Goal: Task Accomplishment & Management: Use online tool/utility

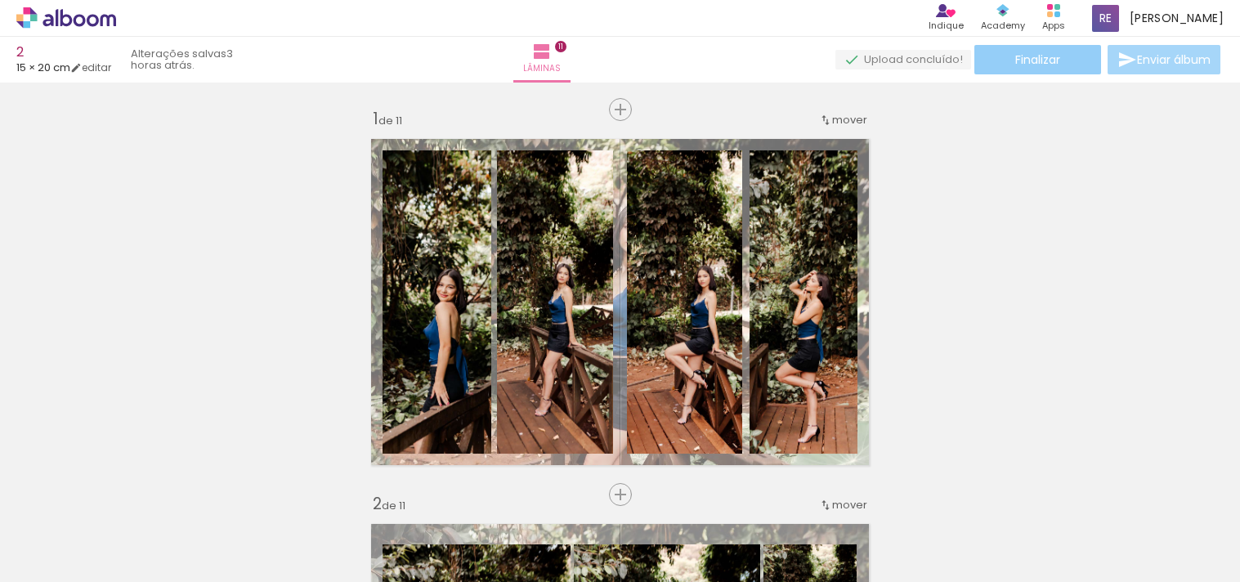
click at [1065, 65] on paper-button "Finalizar" at bounding box center [1038, 59] width 127 height 29
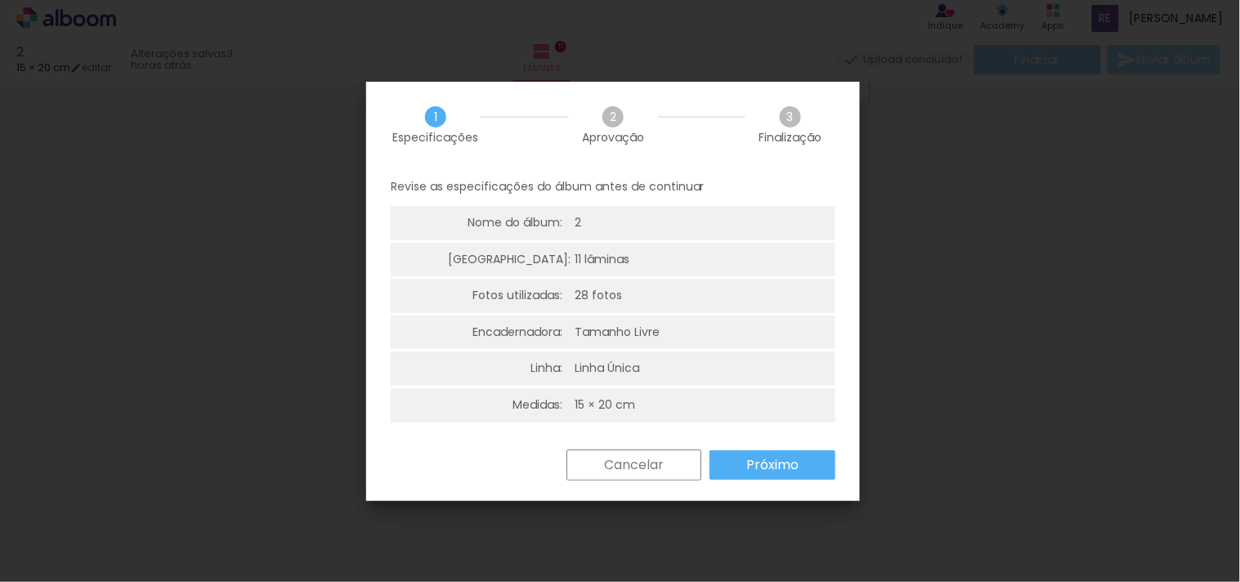
scroll to position [0, 850]
click at [0, 0] on slot "Próximo" at bounding box center [0, 0] width 0 height 0
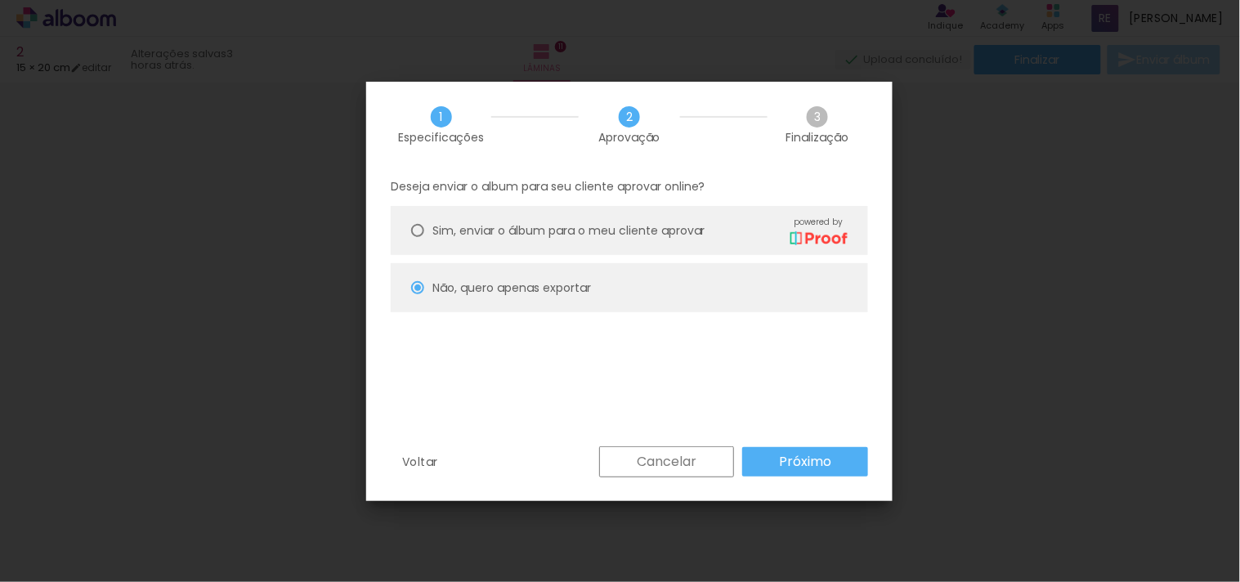
click at [0, 0] on slot "Próximo" at bounding box center [0, 0] width 0 height 0
type input "Alta, 300 DPI"
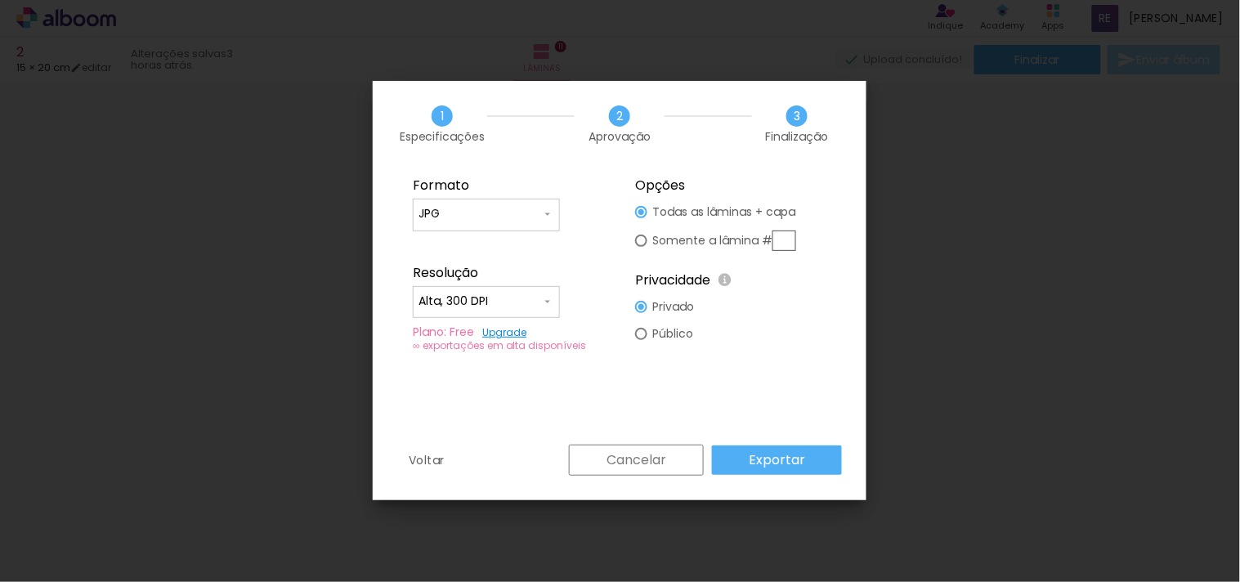
click at [0, 0] on slot "Exportar" at bounding box center [0, 0] width 0 height 0
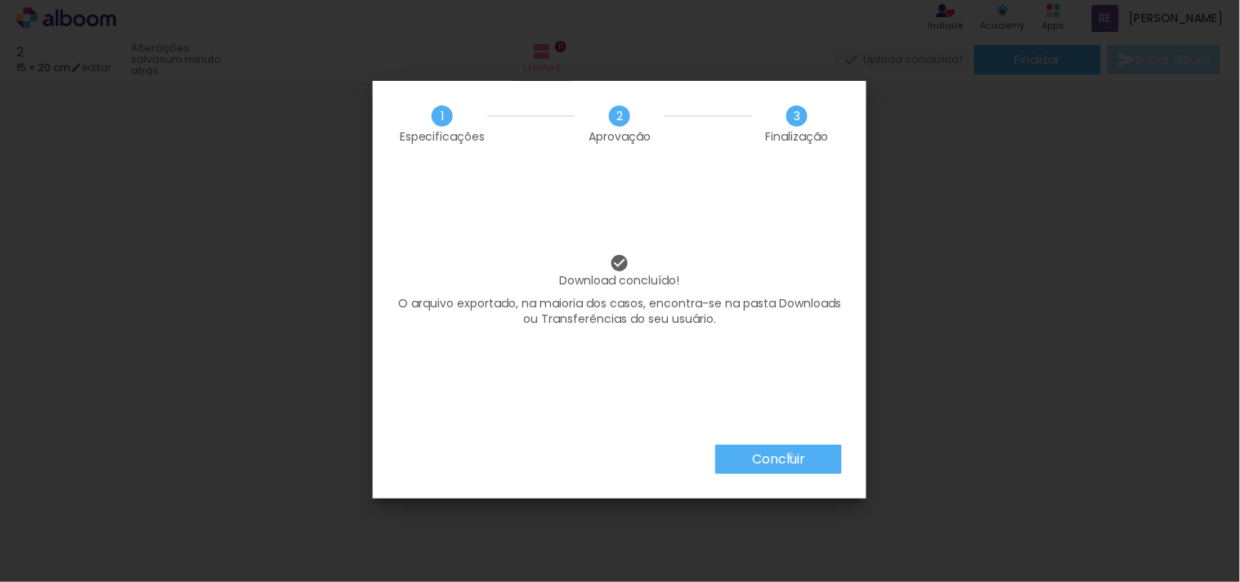
click at [0, 0] on slot "Concluir" at bounding box center [0, 0] width 0 height 0
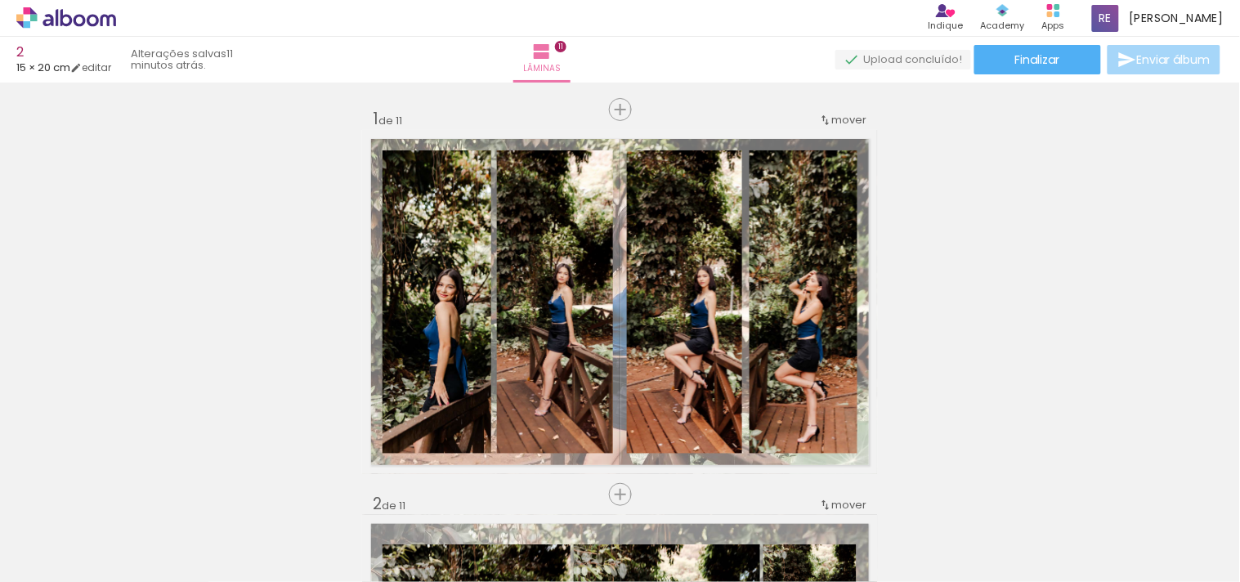
scroll to position [4598, 0]
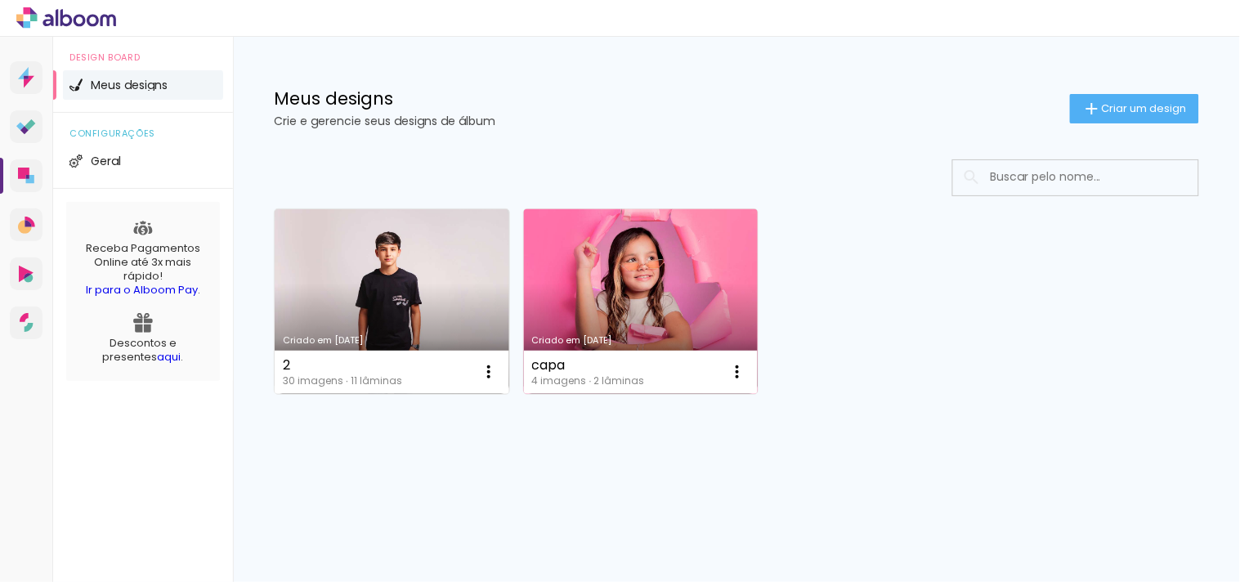
click at [706, 321] on link "Criado em [DATE]" at bounding box center [641, 301] width 235 height 185
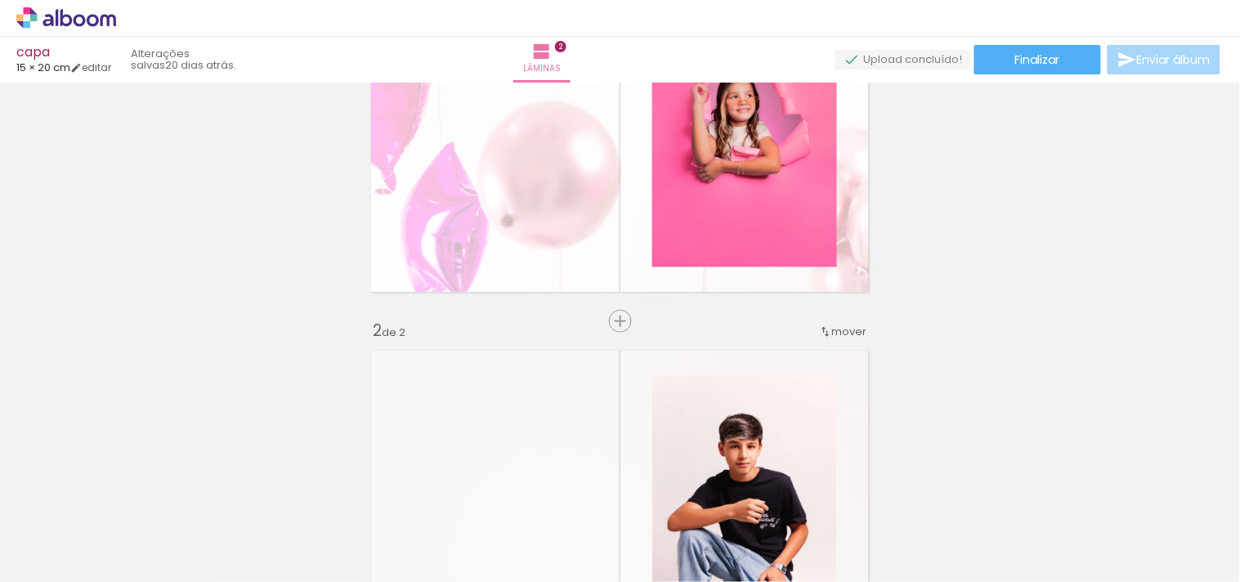
scroll to position [182, 0]
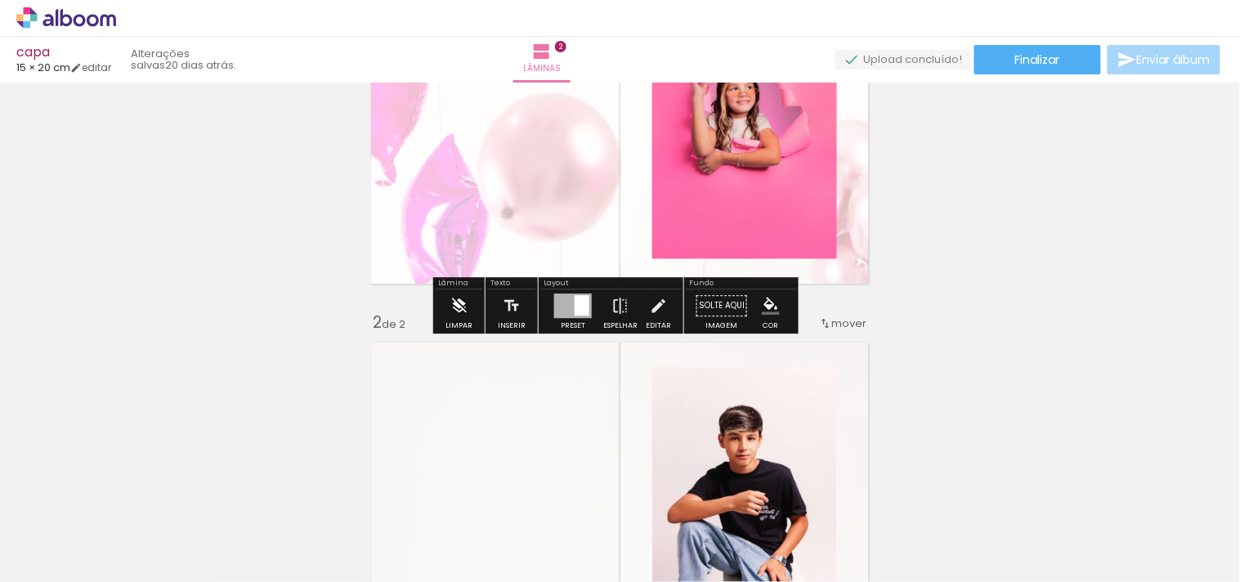
click at [463, 313] on iron-icon at bounding box center [460, 305] width 18 height 33
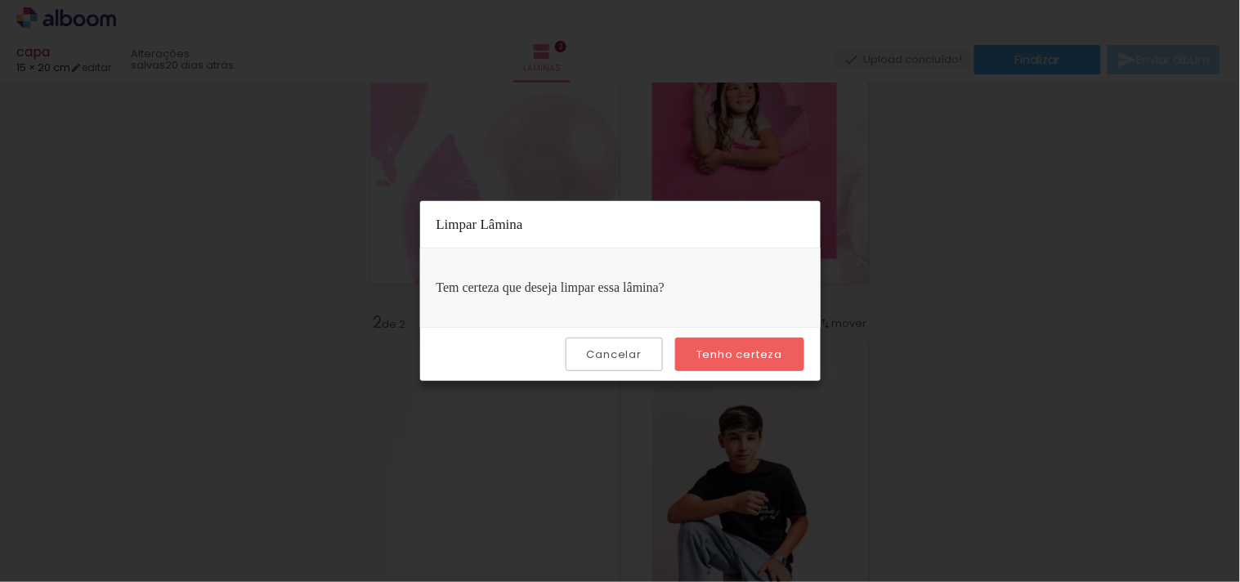
click at [0, 0] on slot "Tenho certeza" at bounding box center [0, 0] width 0 height 0
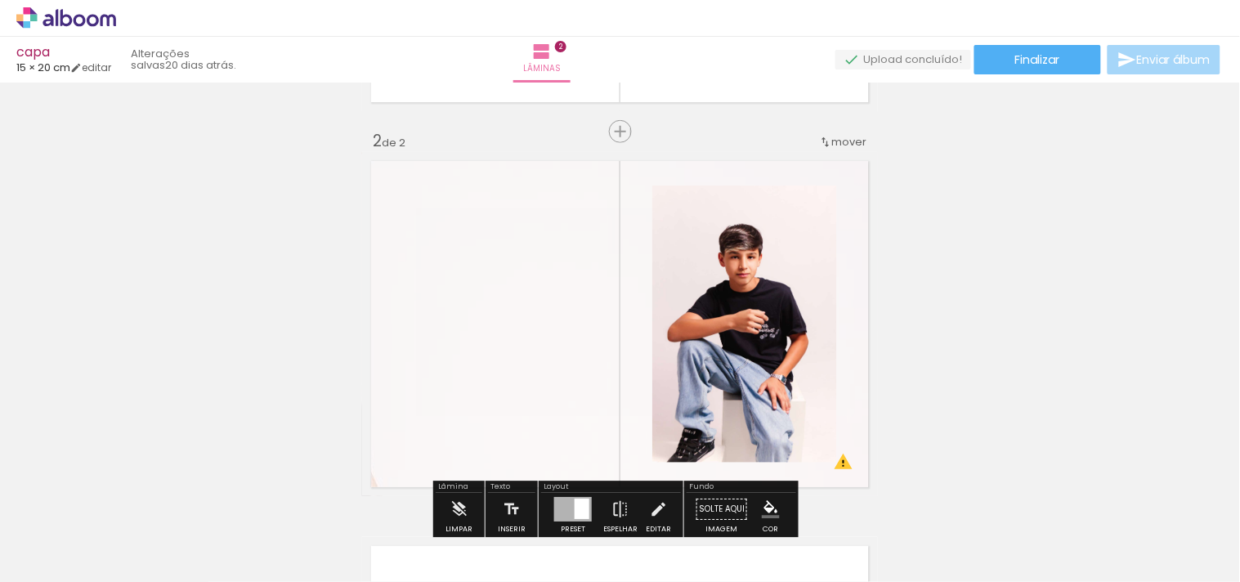
scroll to position [635, 0]
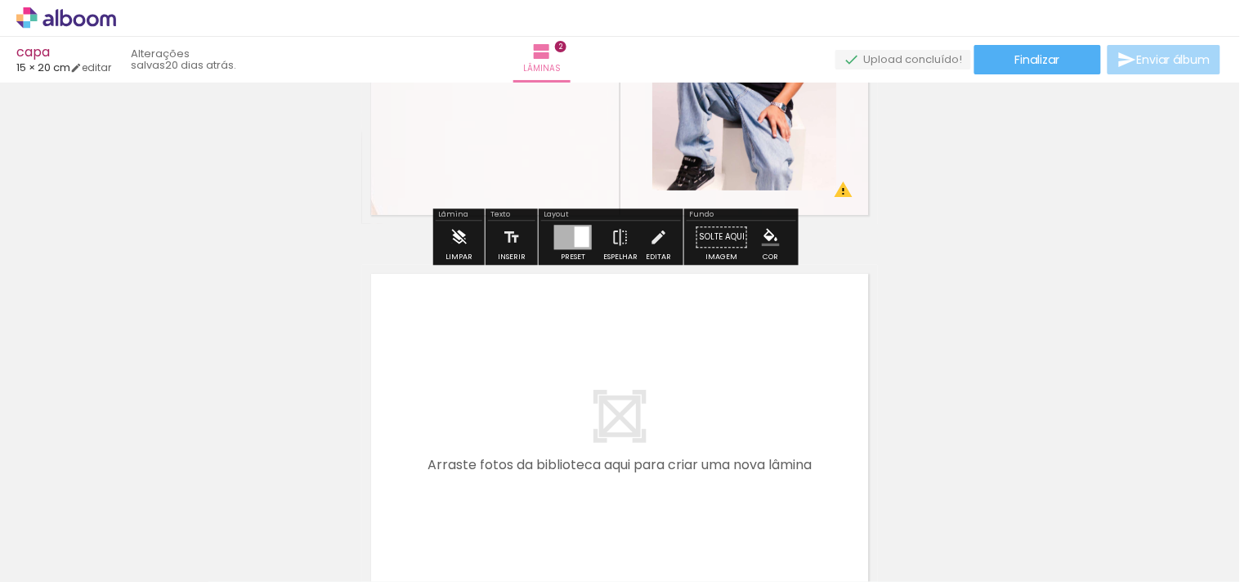
click at [452, 243] on iron-icon at bounding box center [460, 237] width 18 height 33
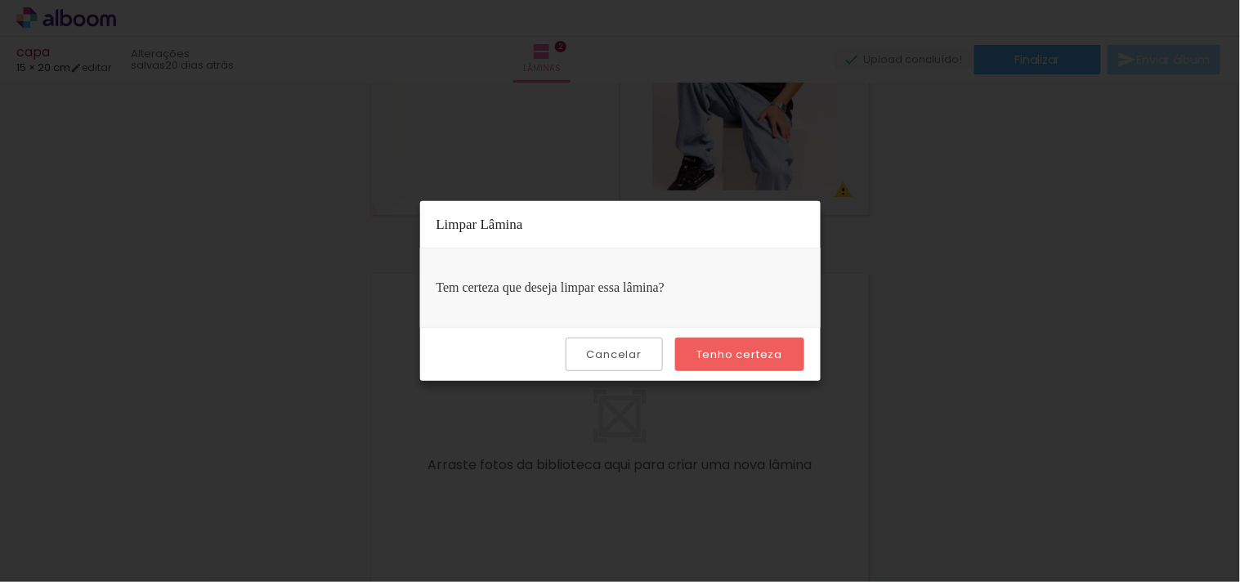
click at [782, 355] on paper-button "Tenho certeza" at bounding box center [739, 355] width 128 height 34
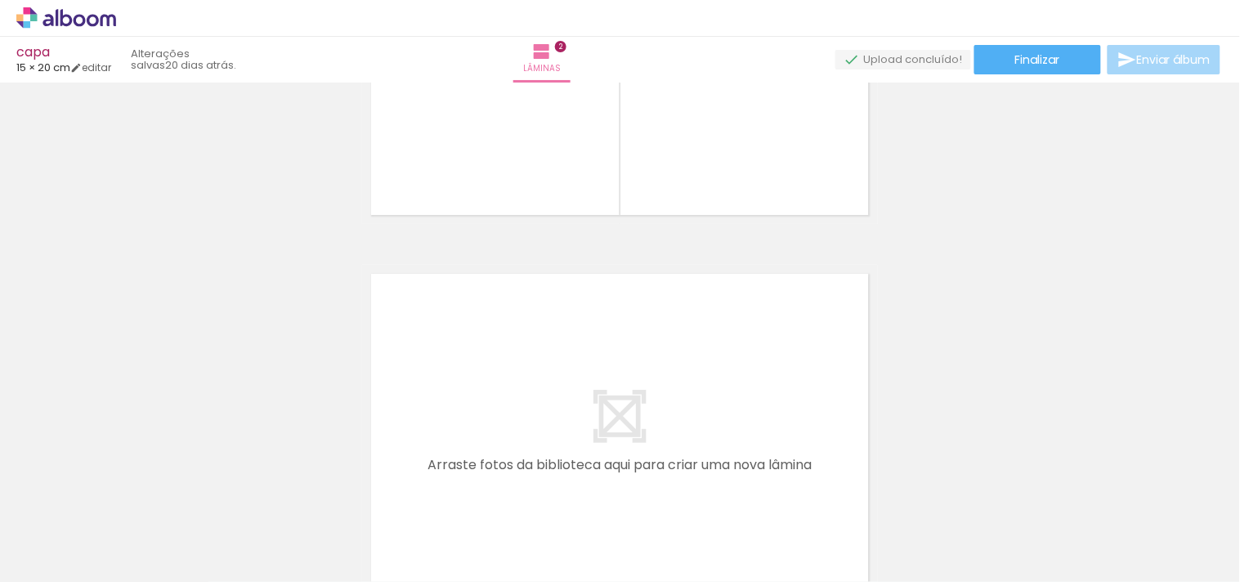
click at [133, 495] on iron-icon at bounding box center [127, 494] width 17 height 17
click at [133, 495] on quentale-thumb at bounding box center [164, 527] width 92 height 94
click at [132, 495] on iron-icon at bounding box center [127, 494] width 17 height 17
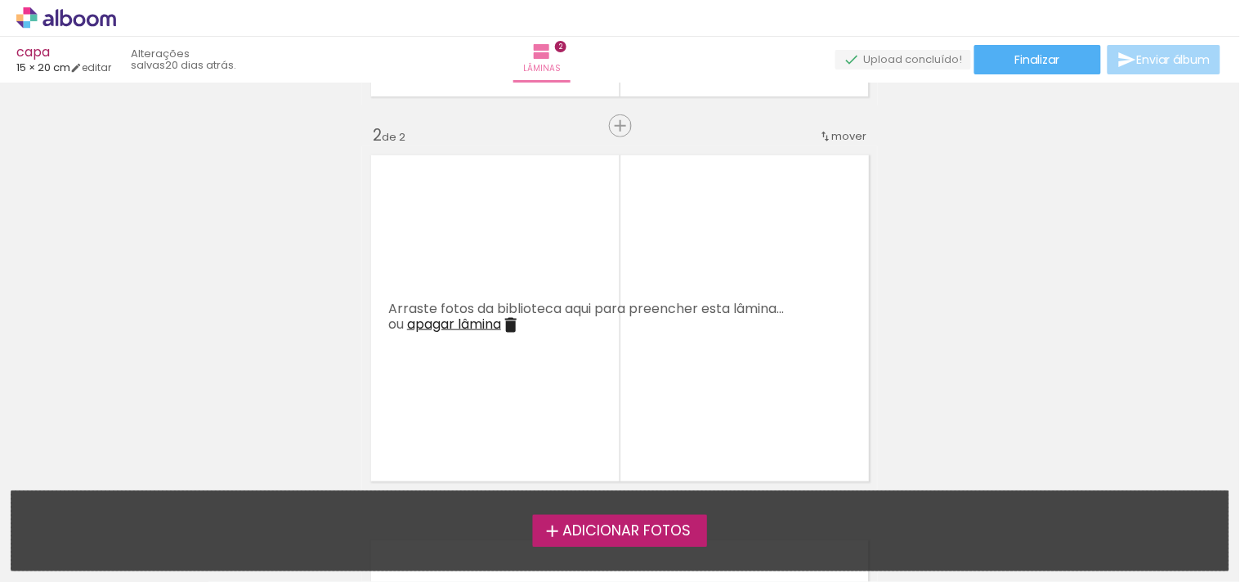
scroll to position [366, 0]
click at [613, 126] on span "Inserir lâmina" at bounding box center [628, 128] width 64 height 11
click at [619, 126] on span "Inserir lâmina" at bounding box center [628, 128] width 64 height 11
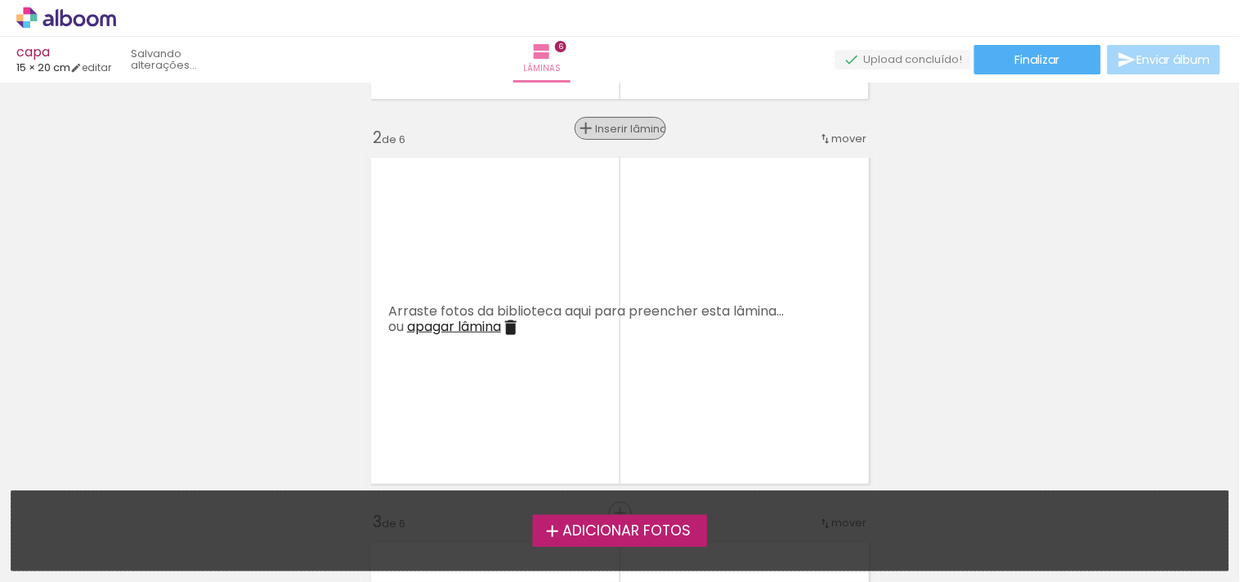
click at [619, 126] on span "Inserir lâmina" at bounding box center [628, 128] width 64 height 11
click at [648, 538] on span "Adicionar Fotos" at bounding box center [627, 531] width 128 height 15
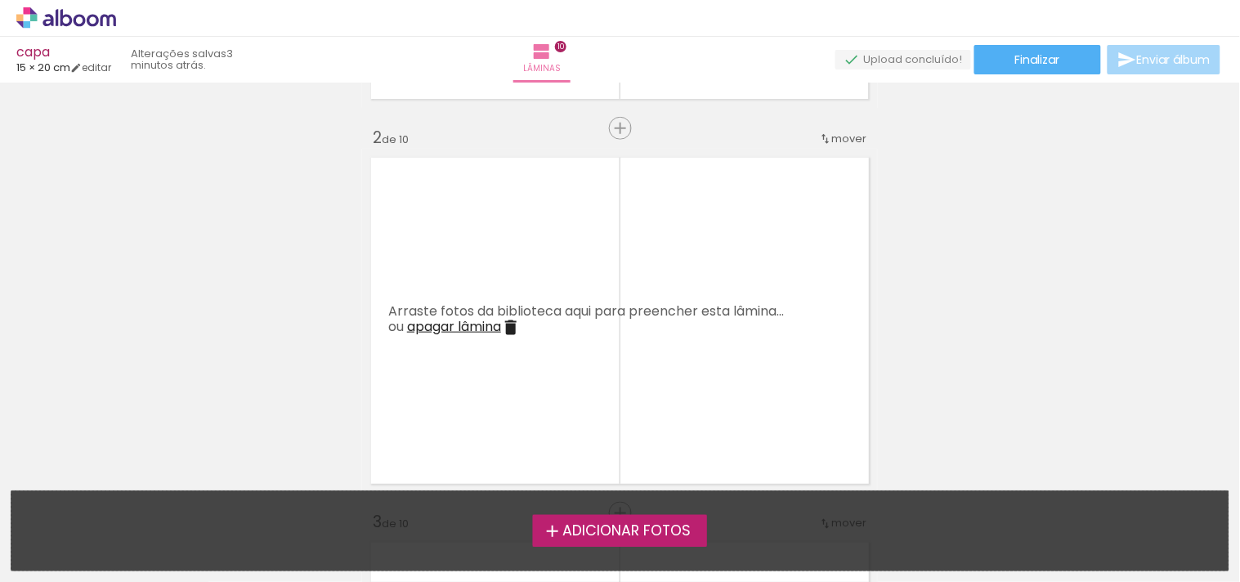
click at [0, 0] on input "file" at bounding box center [0, 0] width 0 height 0
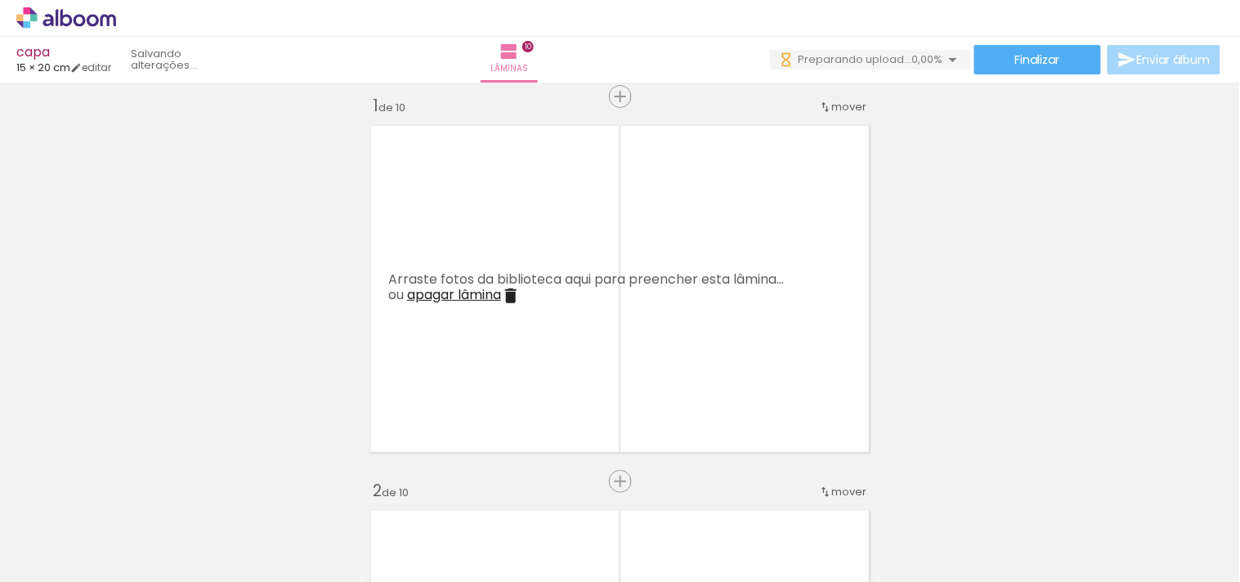
scroll to position [0, 0]
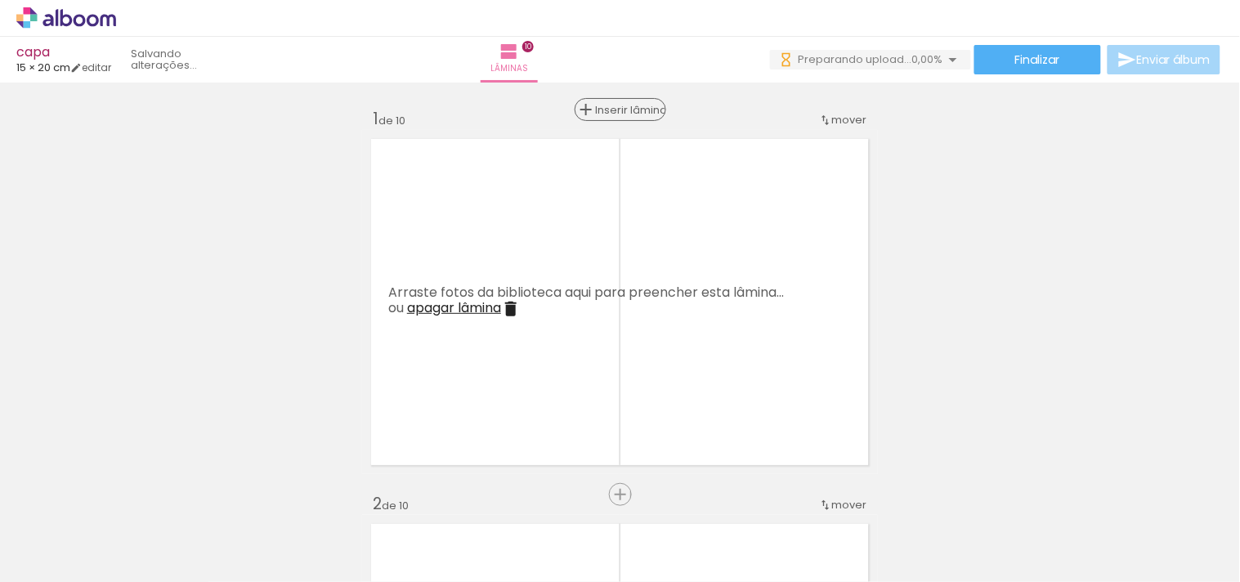
click at [616, 115] on span "Inserir lâmina" at bounding box center [628, 110] width 64 height 11
drag, startPoint x: 181, startPoint y: 545, endPoint x: 488, endPoint y: 297, distance: 394.8
click at [488, 297] on quentale-workspace at bounding box center [620, 291] width 1240 height 582
click at [164, 532] on div at bounding box center [164, 526] width 54 height 81
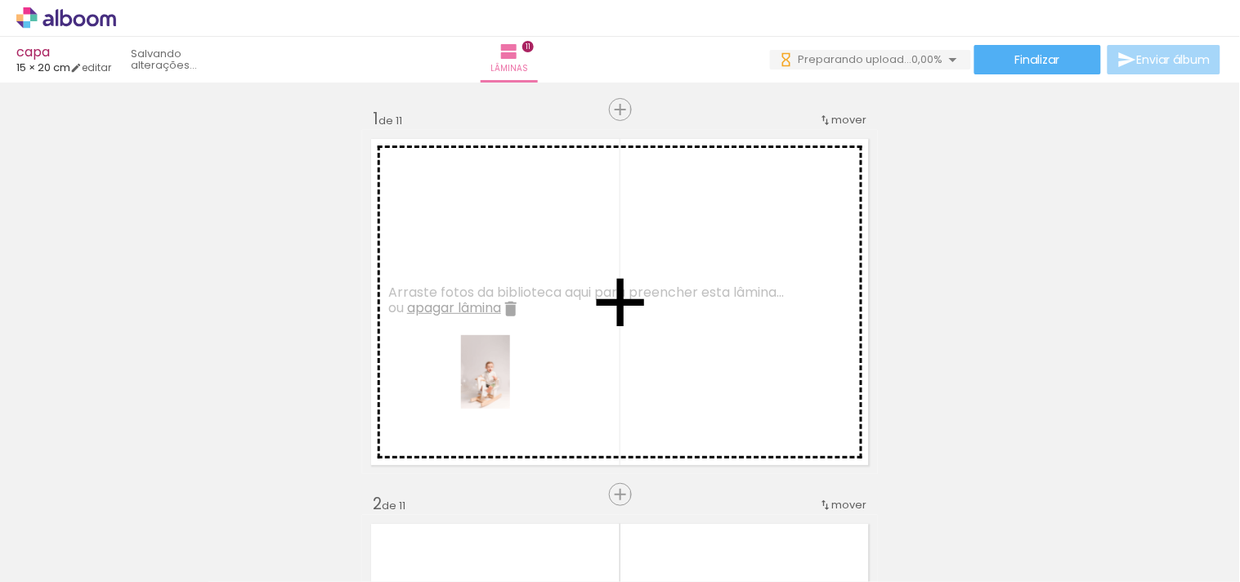
drag, startPoint x: 183, startPoint y: 564, endPoint x: 510, endPoint y: 384, distance: 373.2
click at [510, 384] on quentale-workspace at bounding box center [620, 291] width 1240 height 582
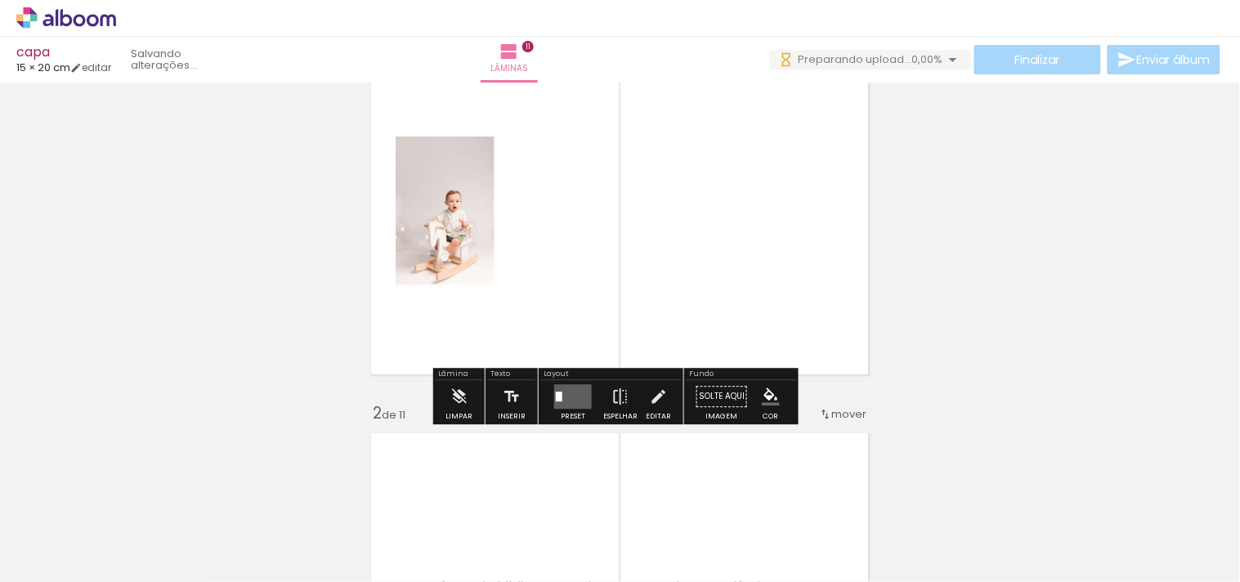
click at [578, 404] on quentale-layouter at bounding box center [573, 396] width 38 height 25
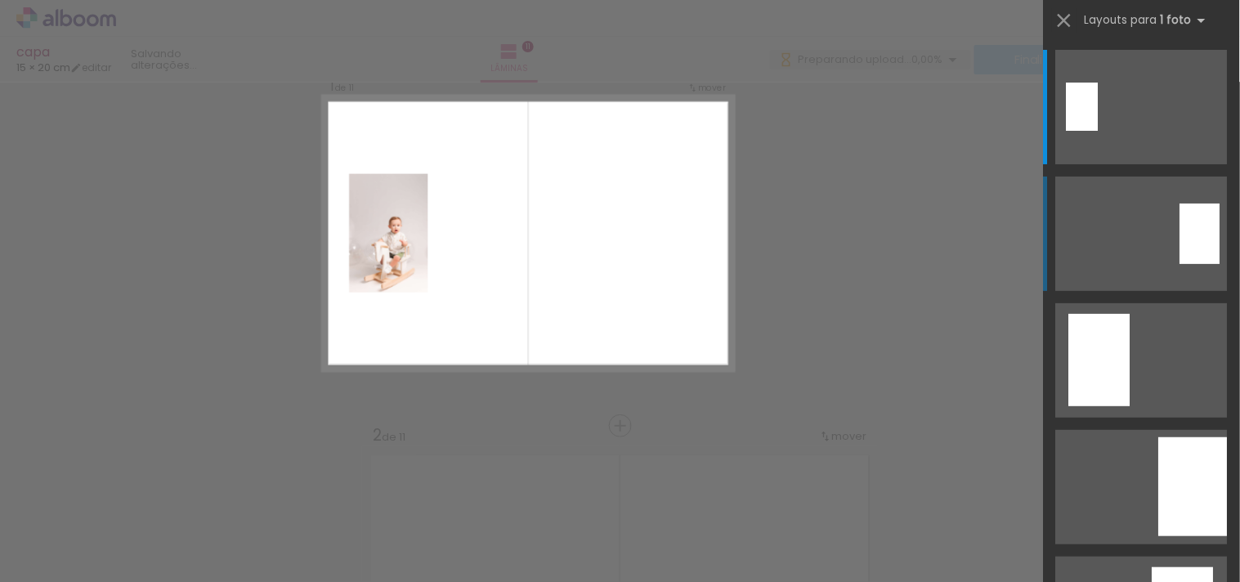
scroll to position [20, 0]
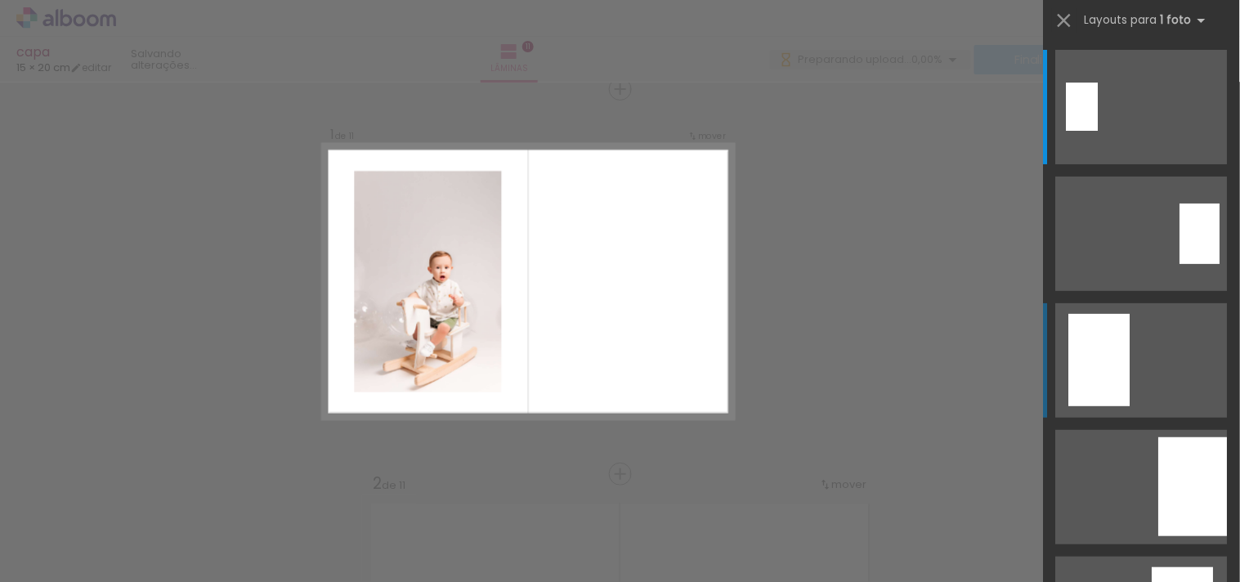
click at [1138, 361] on quentale-layouter at bounding box center [1142, 360] width 172 height 114
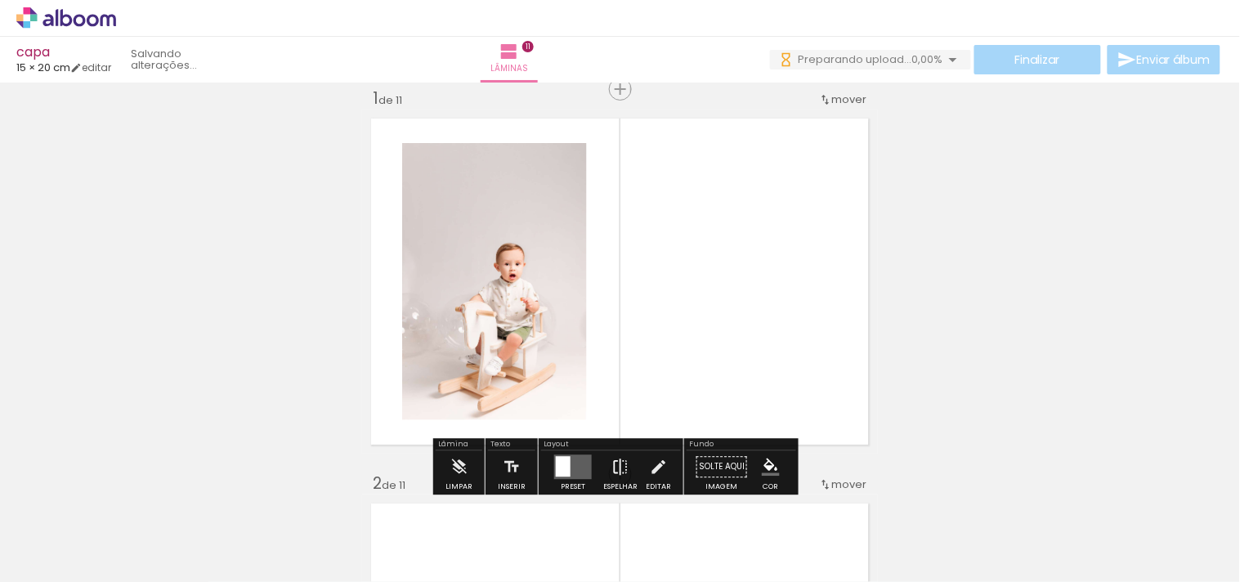
scroll to position [0, 0]
click at [612, 461] on iron-icon at bounding box center [621, 467] width 18 height 33
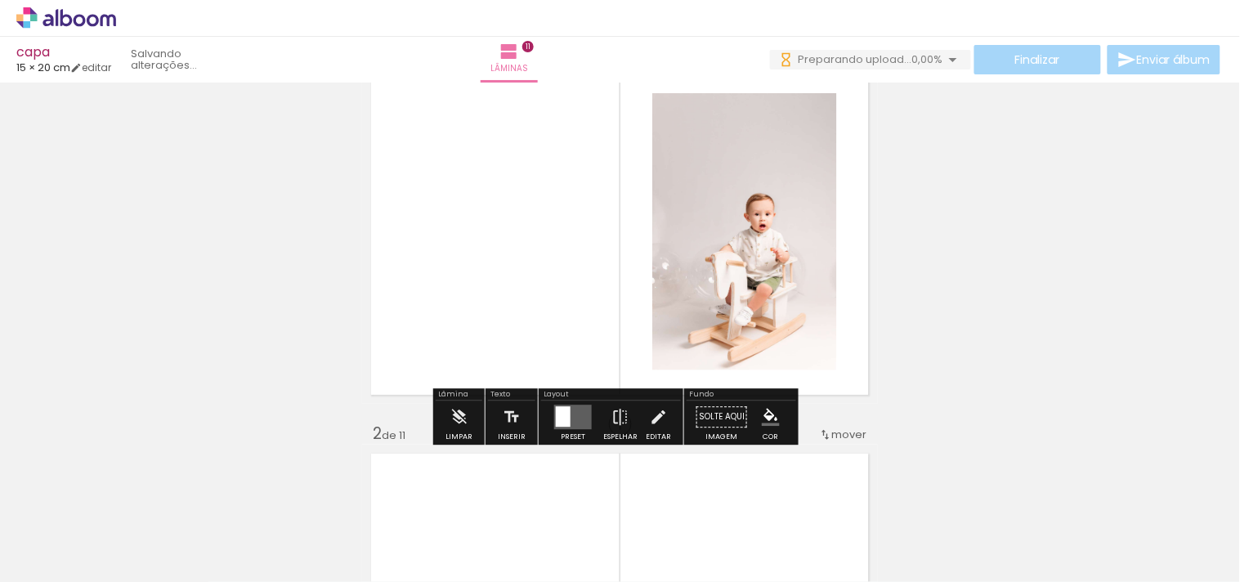
scroll to position [111, 0]
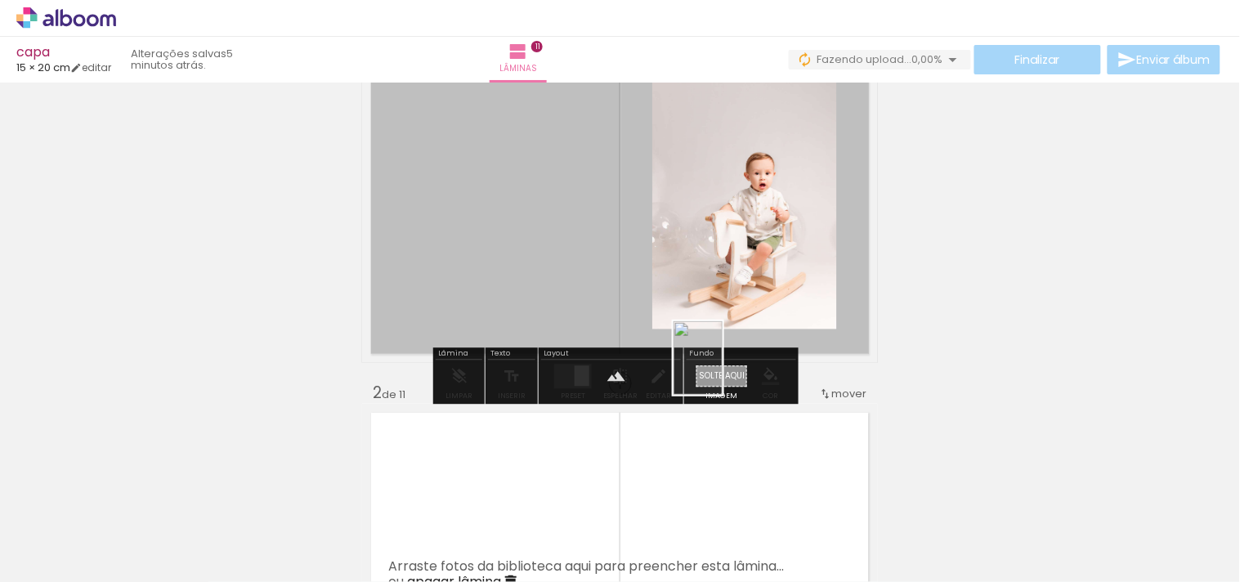
drag, startPoint x: 278, startPoint y: 553, endPoint x: 723, endPoint y: 370, distance: 480.7
click at [723, 370] on quentale-workspace at bounding box center [620, 291] width 1240 height 582
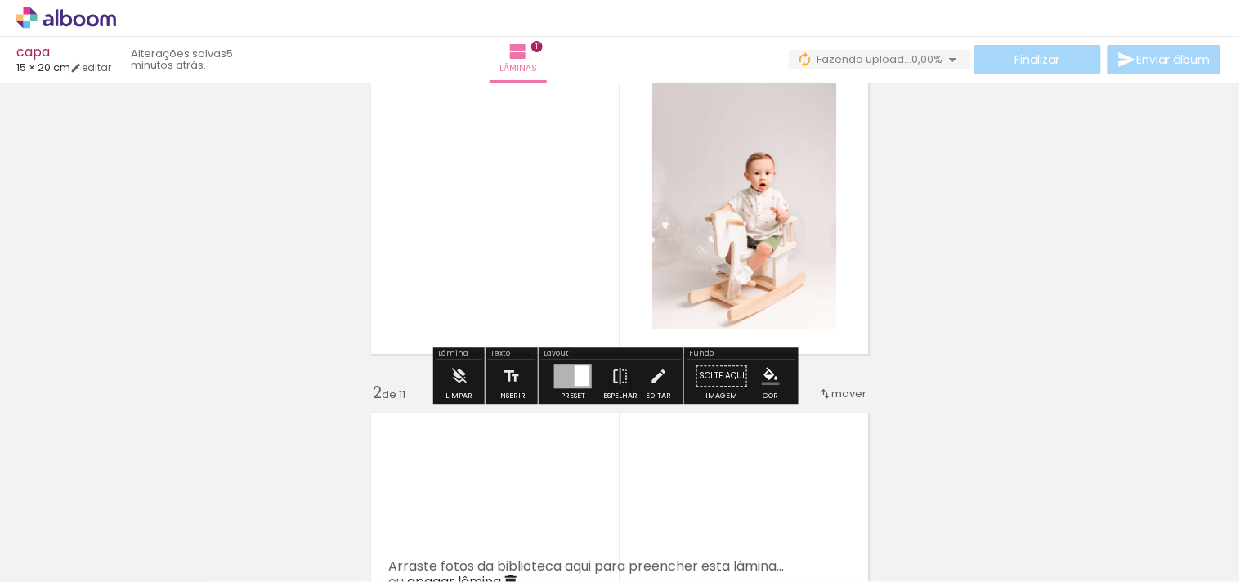
click at [518, 225] on quentale-layouter at bounding box center [620, 191] width 516 height 344
click at [518, 225] on quentale-photo at bounding box center [620, 191] width 516 height 344
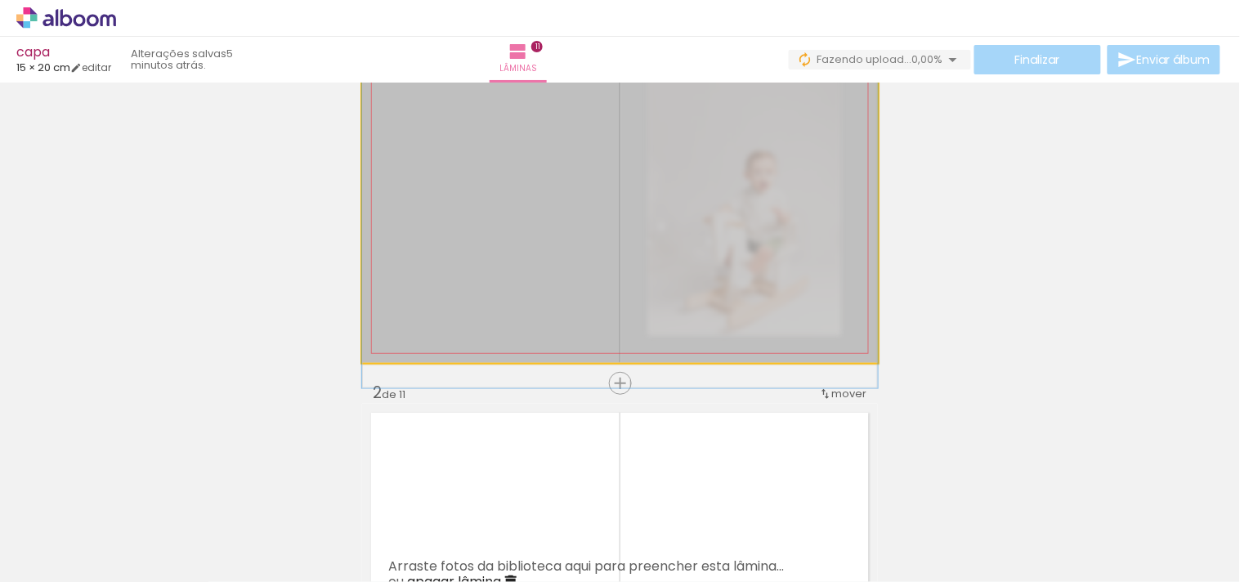
drag, startPoint x: 576, startPoint y: 267, endPoint x: 516, endPoint y: 78, distance: 198.1
click at [516, 0] on div "capa 15 × 20 cm editar 5 minutos atrás. Lâminas 11 Finalizar Enviar álbum Inser…" at bounding box center [620, 0] width 1240 height 0
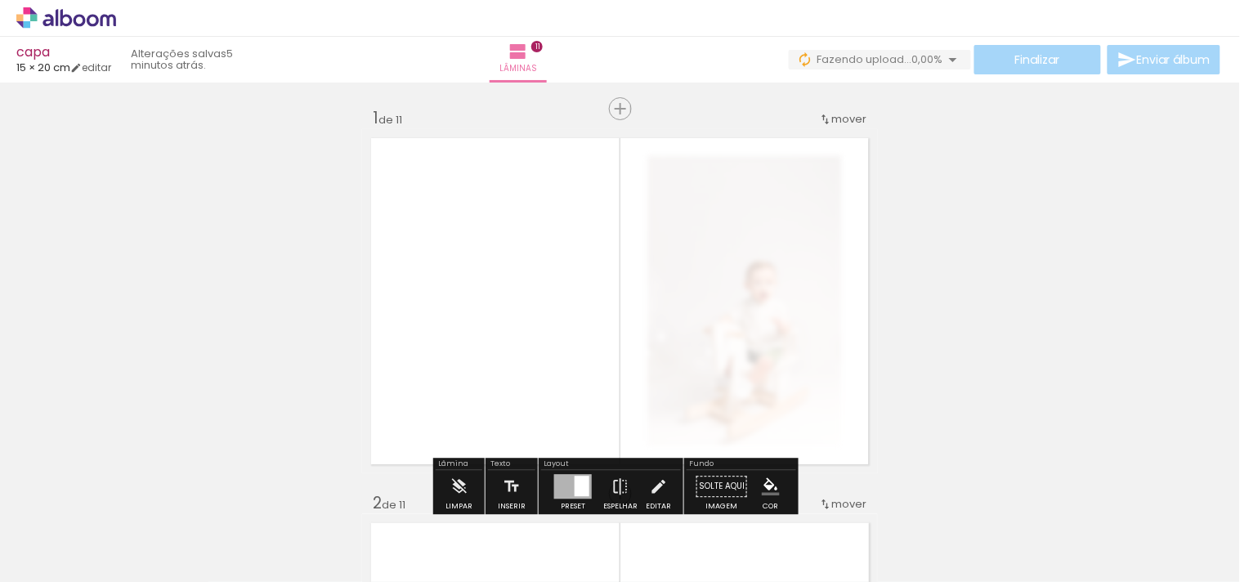
scroll to position [0, 0]
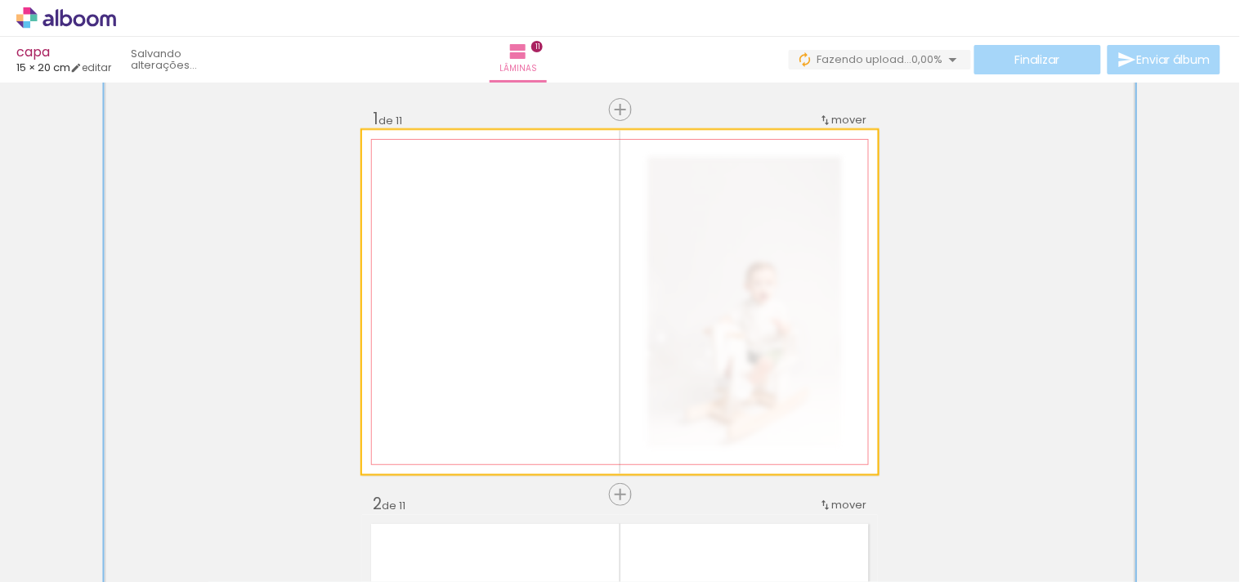
drag, startPoint x: 471, startPoint y: 170, endPoint x: 570, endPoint y: 191, distance: 101.0
type paper-slider "200"
click at [552, 159] on div "P&B Largura Cor" at bounding box center [649, 159] width 516 height 0
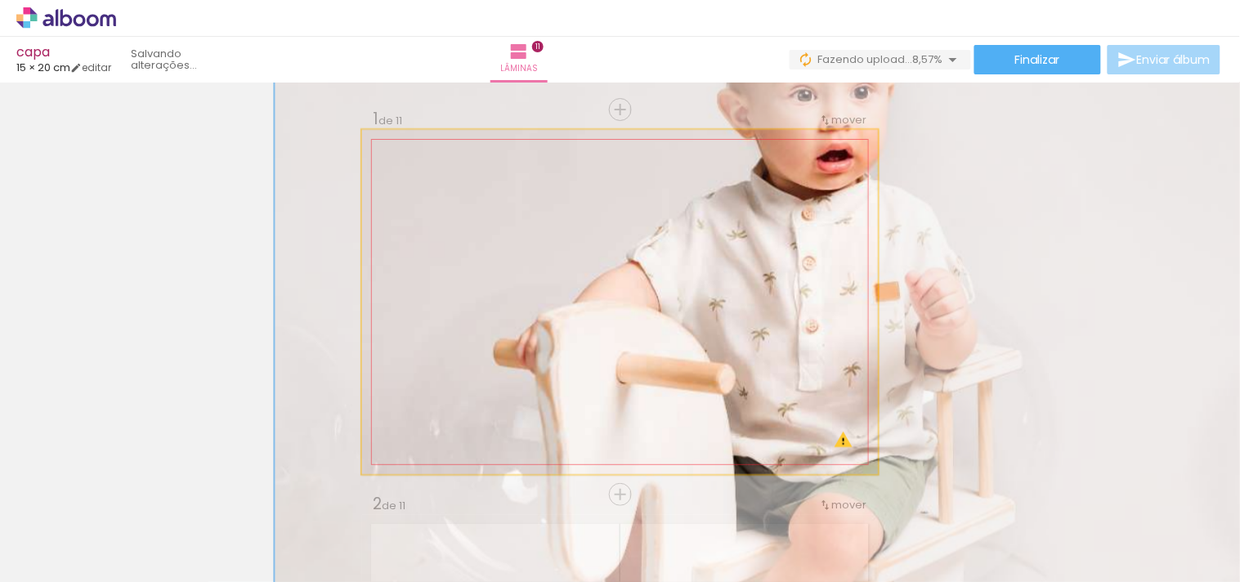
drag, startPoint x: 592, startPoint y: 389, endPoint x: 733, endPoint y: 461, distance: 158.7
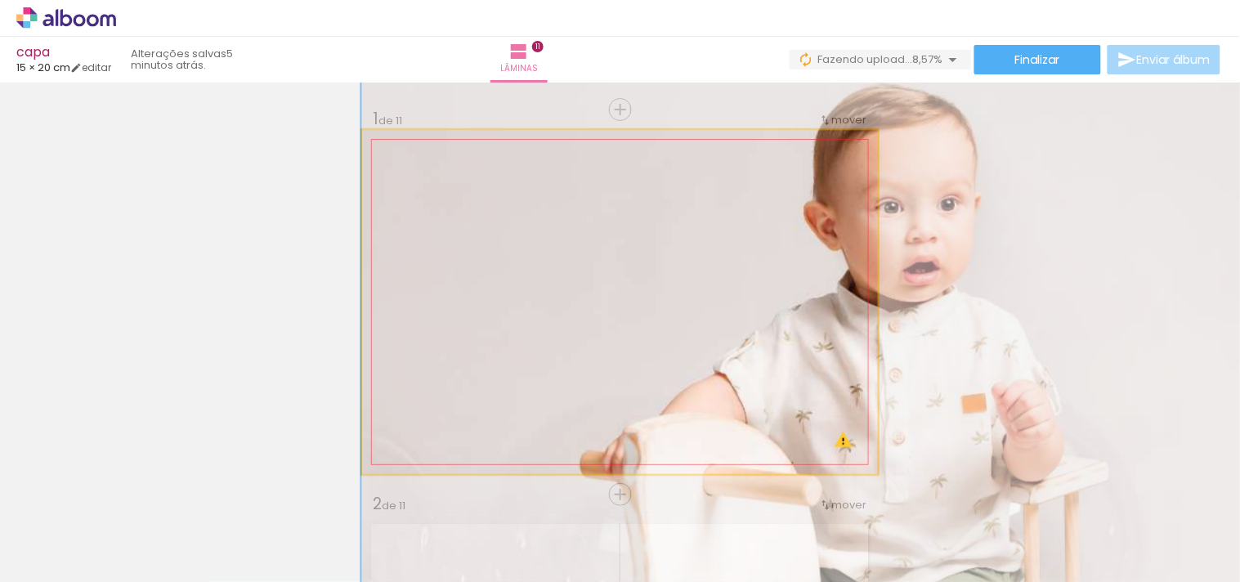
drag, startPoint x: 566, startPoint y: 231, endPoint x: 679, endPoint y: 343, distance: 159.0
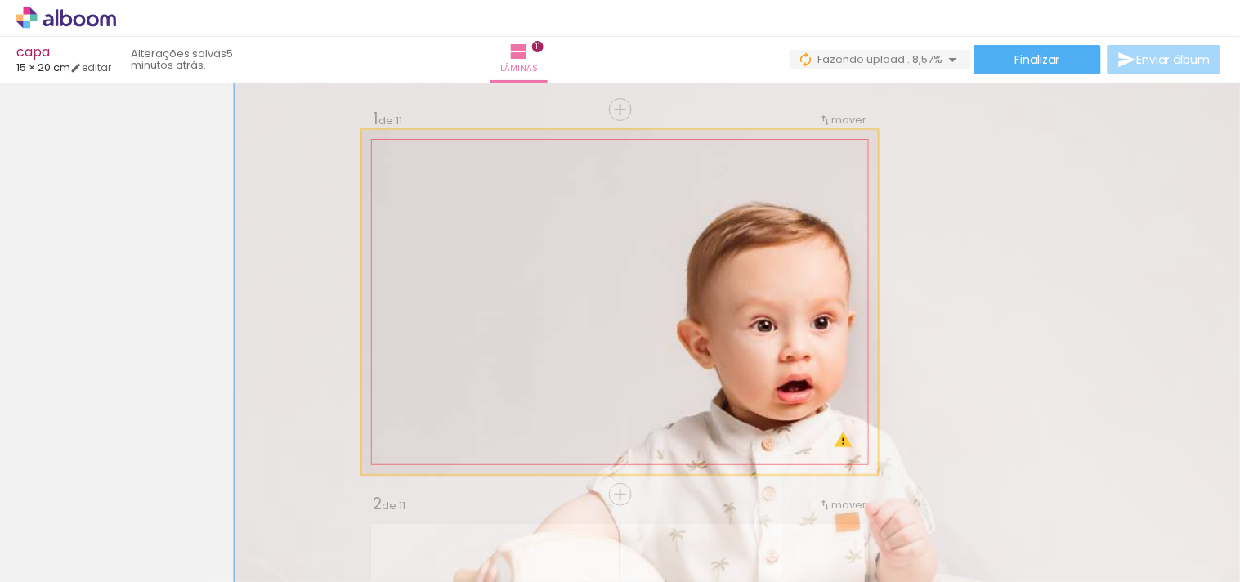
drag, startPoint x: 615, startPoint y: 225, endPoint x: 477, endPoint y: 343, distance: 181.4
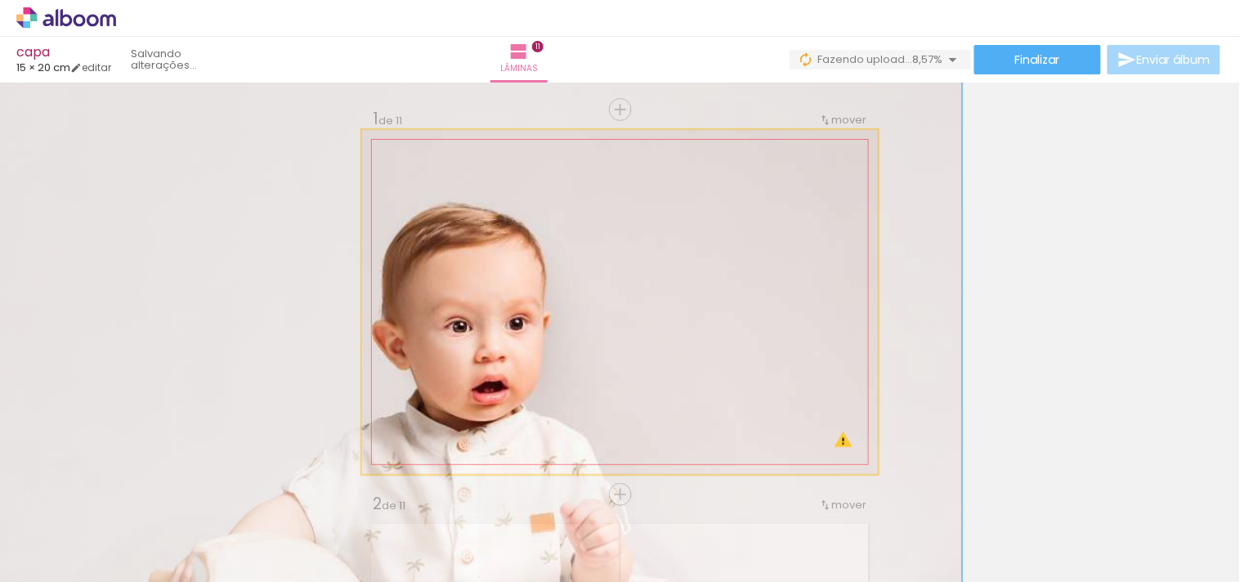
drag, startPoint x: 753, startPoint y: 289, endPoint x: 443, endPoint y: 289, distance: 309.9
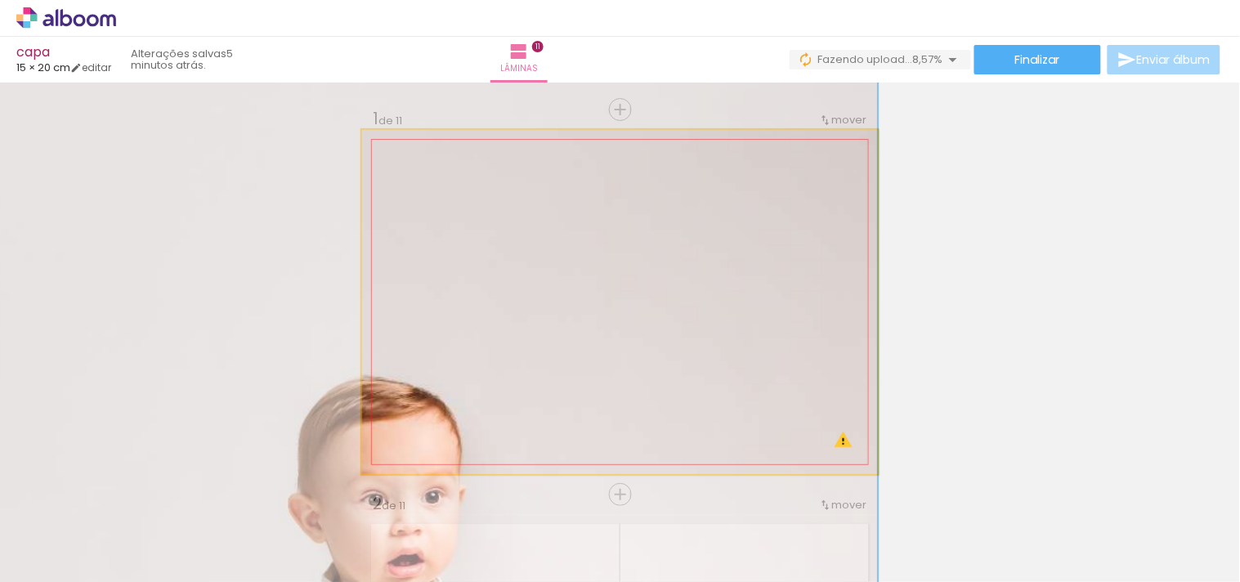
drag, startPoint x: 675, startPoint y: 267, endPoint x: 611, endPoint y: 279, distance: 65.7
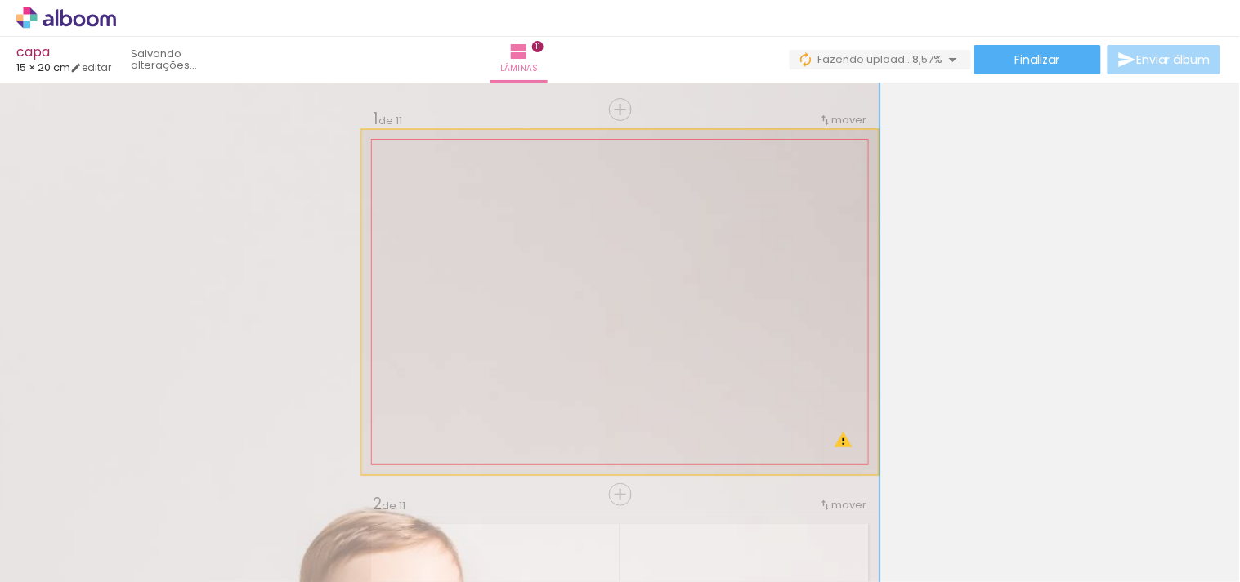
drag, startPoint x: 612, startPoint y: 276, endPoint x: 613, endPoint y: 419, distance: 143.1
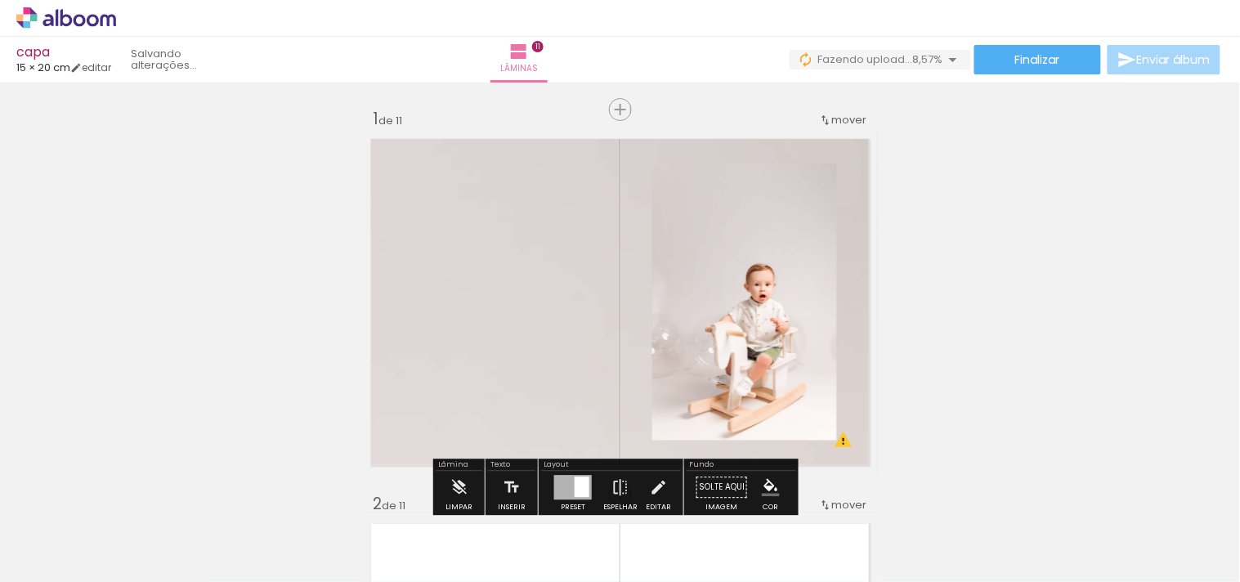
scroll to position [91, 0]
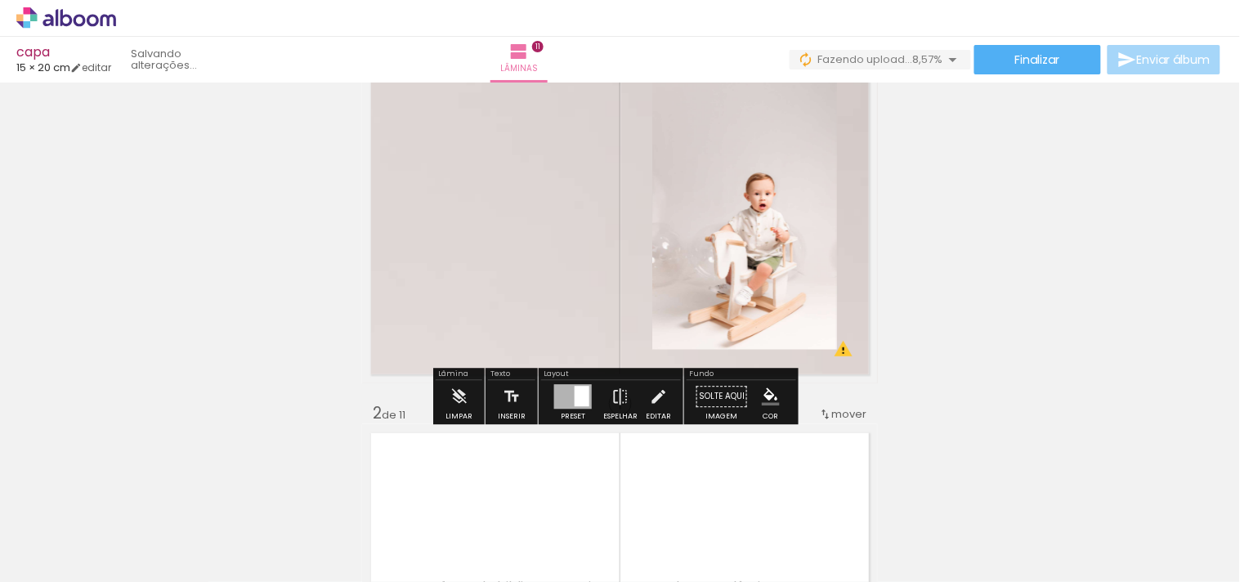
click at [455, 275] on quentale-layouter at bounding box center [620, 211] width 516 height 344
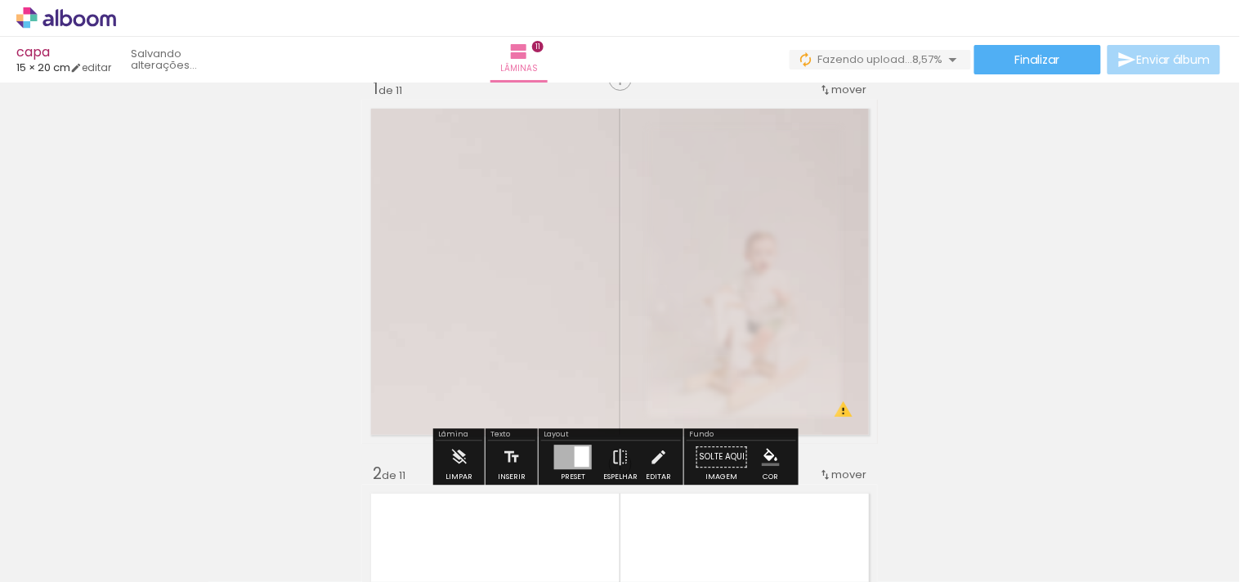
scroll to position [0, 0]
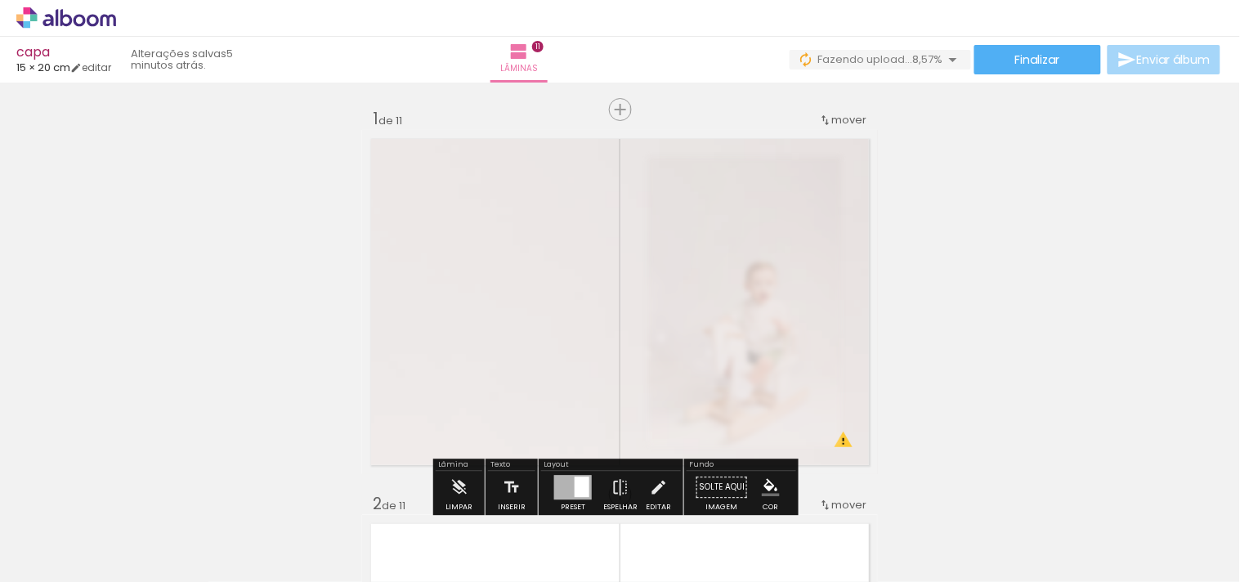
type paper-slider "55"
click at [568, 177] on div at bounding box center [572, 172] width 64 height 26
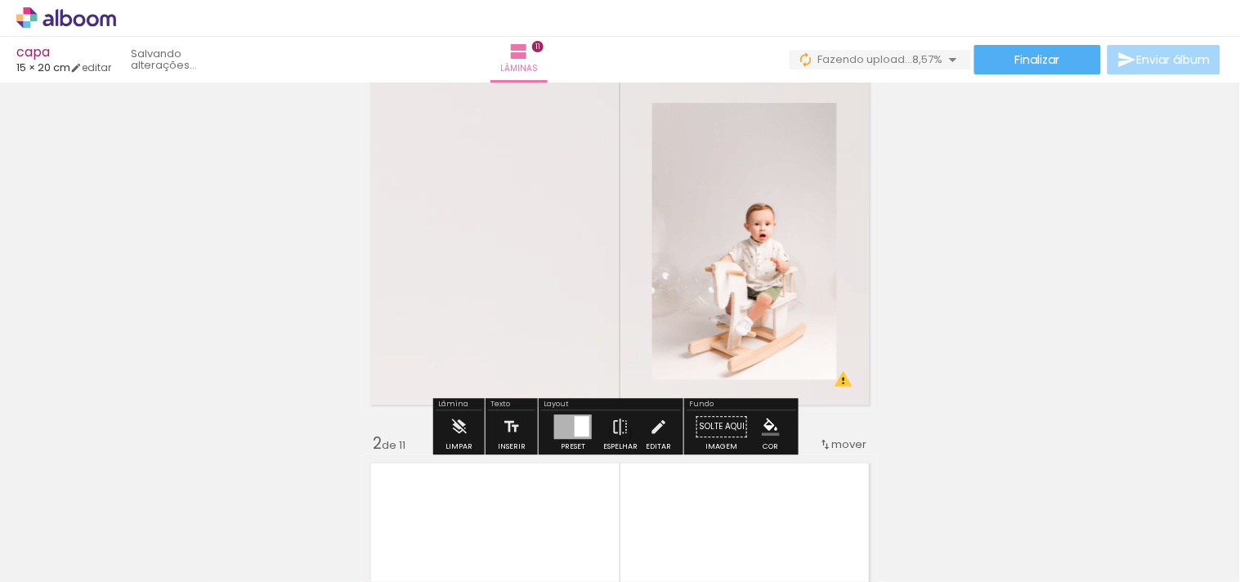
scroll to position [91, 0]
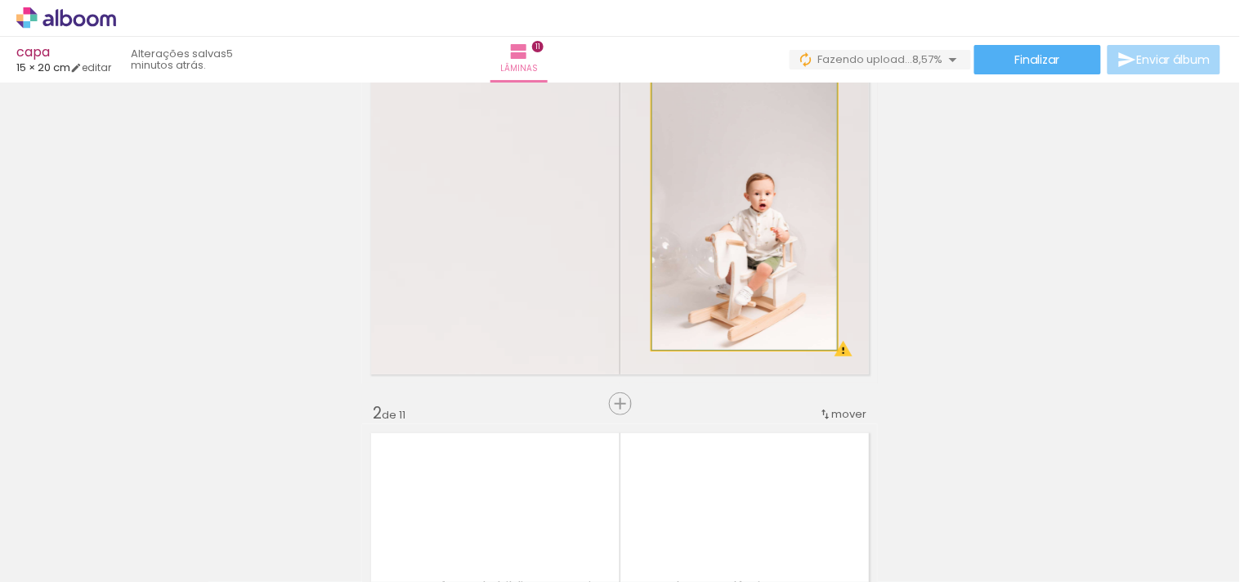
click at [693, 260] on quentale-photo at bounding box center [744, 211] width 185 height 277
click at [750, 258] on quentale-photo at bounding box center [744, 211] width 185 height 277
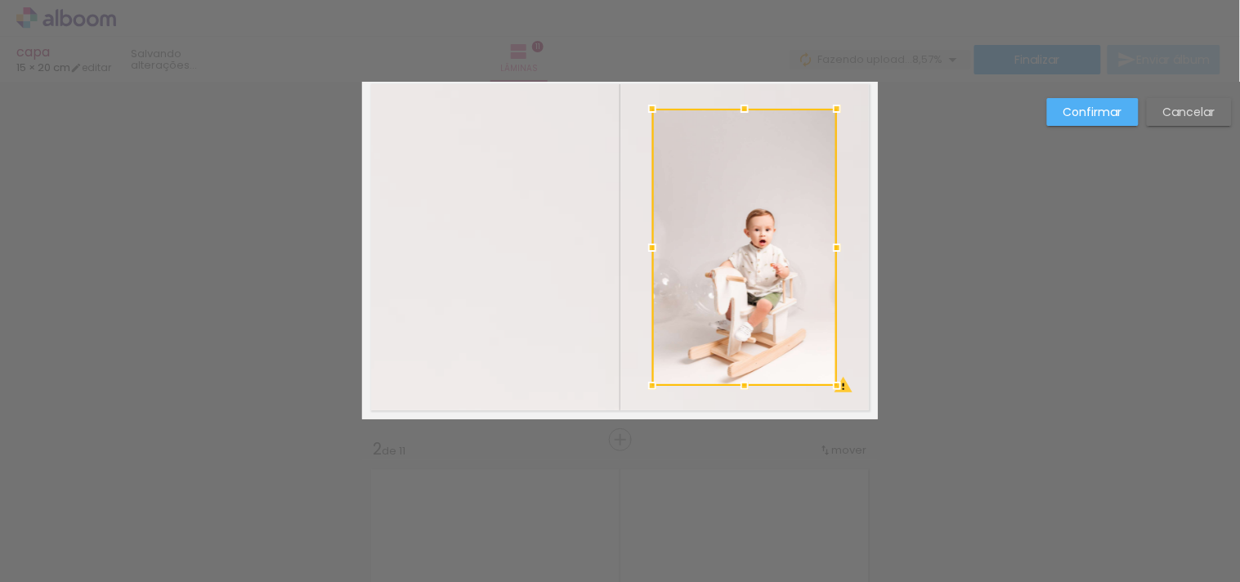
scroll to position [20, 0]
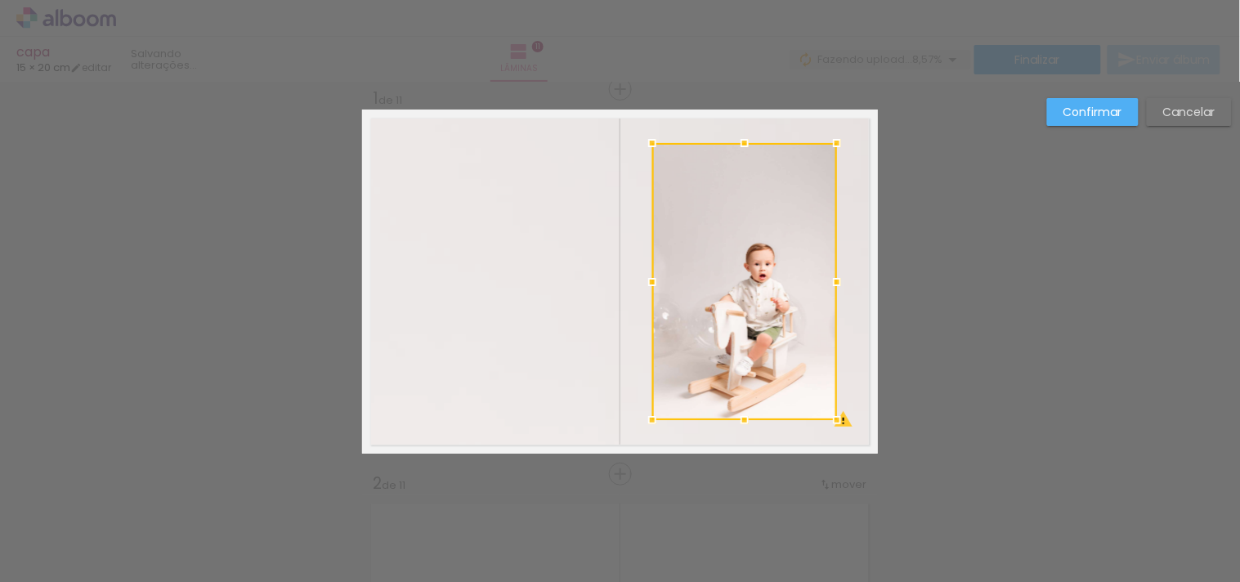
click at [719, 260] on div at bounding box center [744, 281] width 185 height 277
click at [0, 0] on slot "Confirmar" at bounding box center [0, 0] width 0 height 0
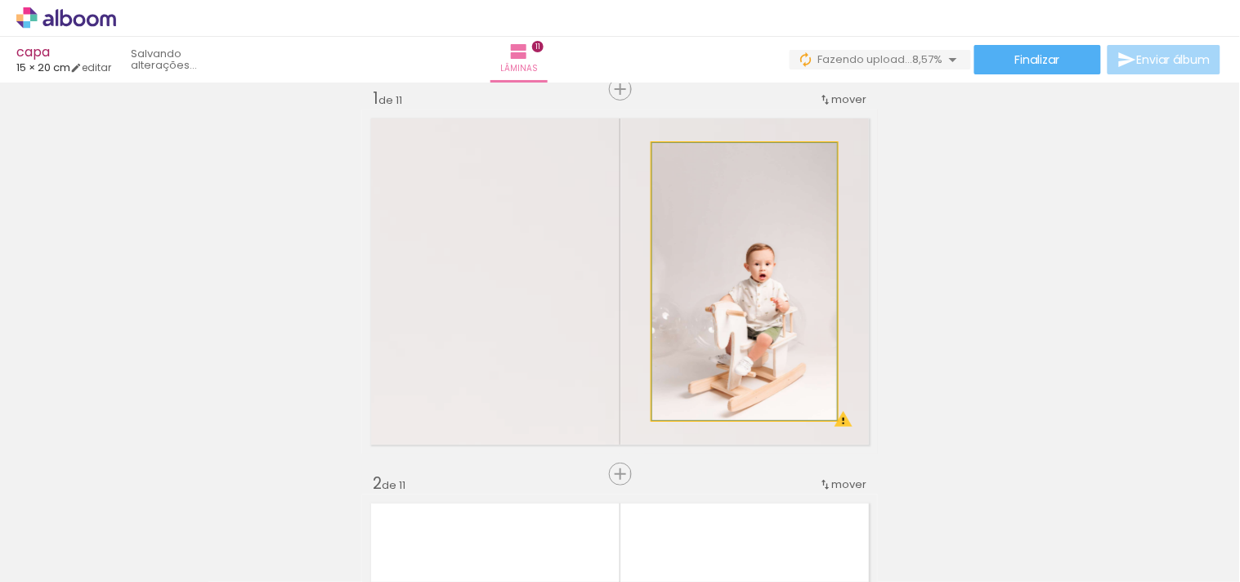
click at [774, 260] on quentale-photo at bounding box center [744, 281] width 185 height 277
click at [754, 256] on quentale-photo at bounding box center [744, 281] width 185 height 277
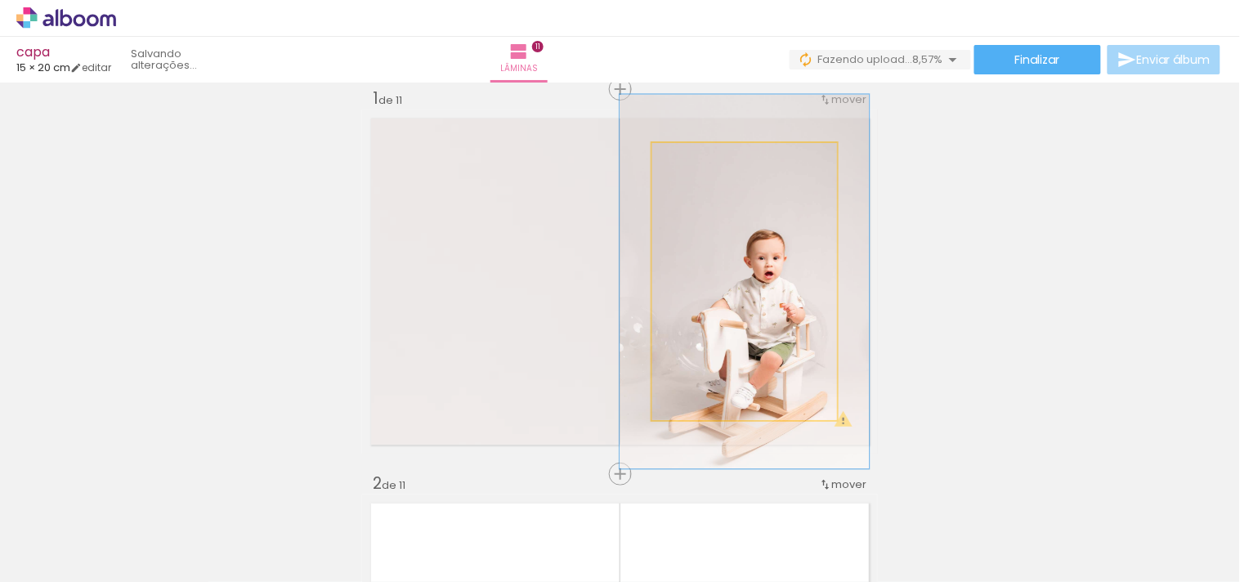
drag, startPoint x: 689, startPoint y: 164, endPoint x: 709, endPoint y: 161, distance: 19.8
type paper-slider "135"
click at [709, 161] on div at bounding box center [710, 160] width 26 height 26
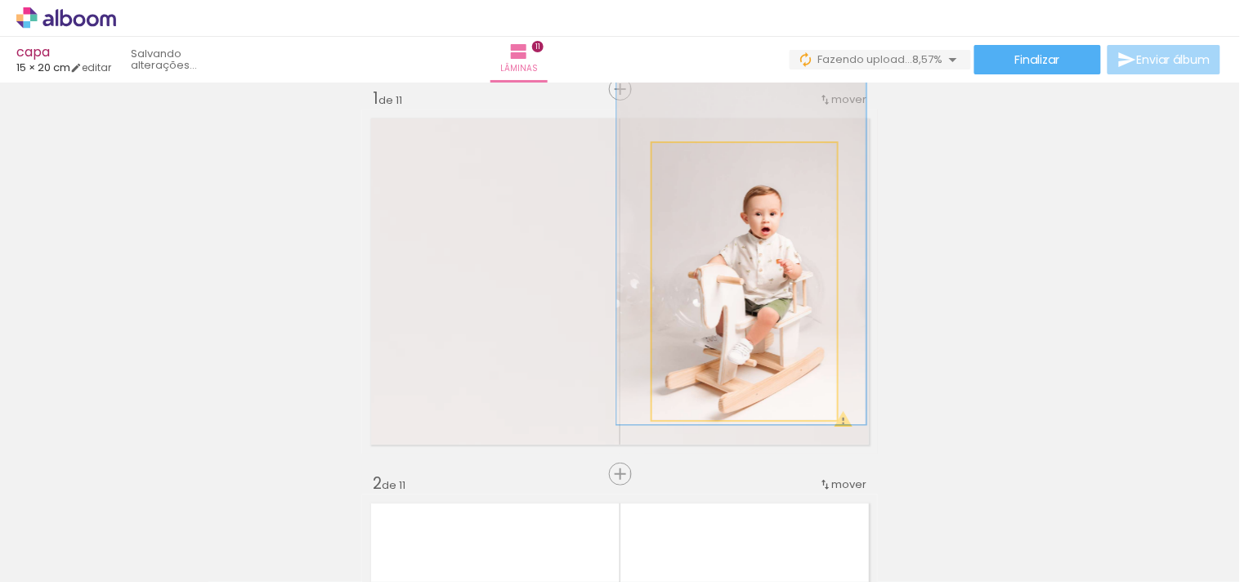
drag, startPoint x: 756, startPoint y: 267, endPoint x: 753, endPoint y: 223, distance: 44.3
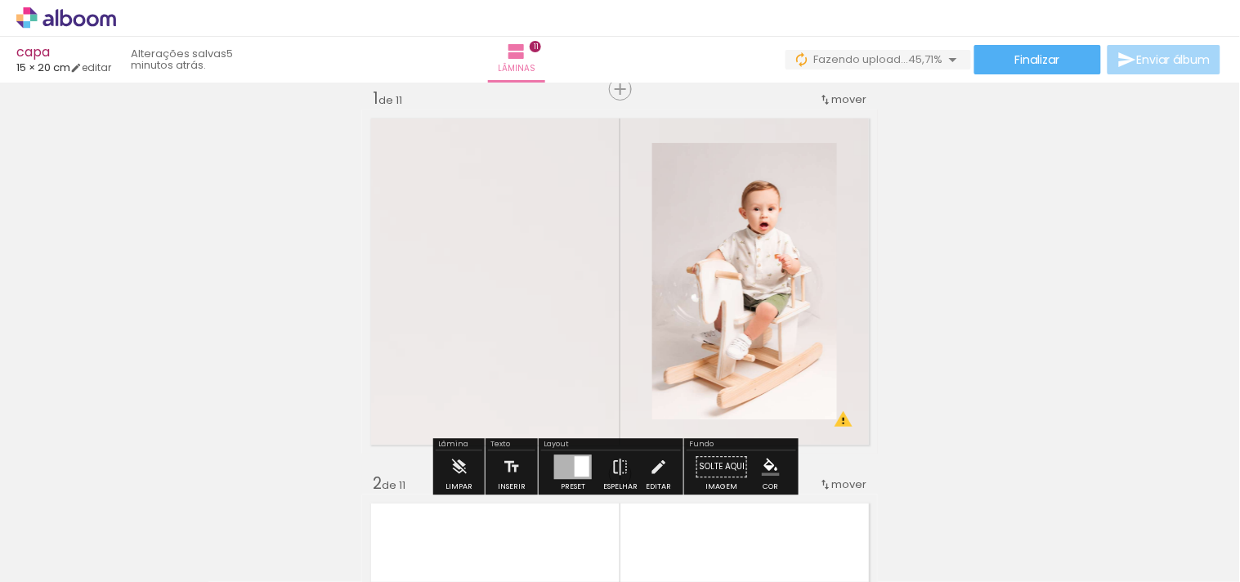
click at [697, 223] on quentale-photo at bounding box center [744, 281] width 185 height 277
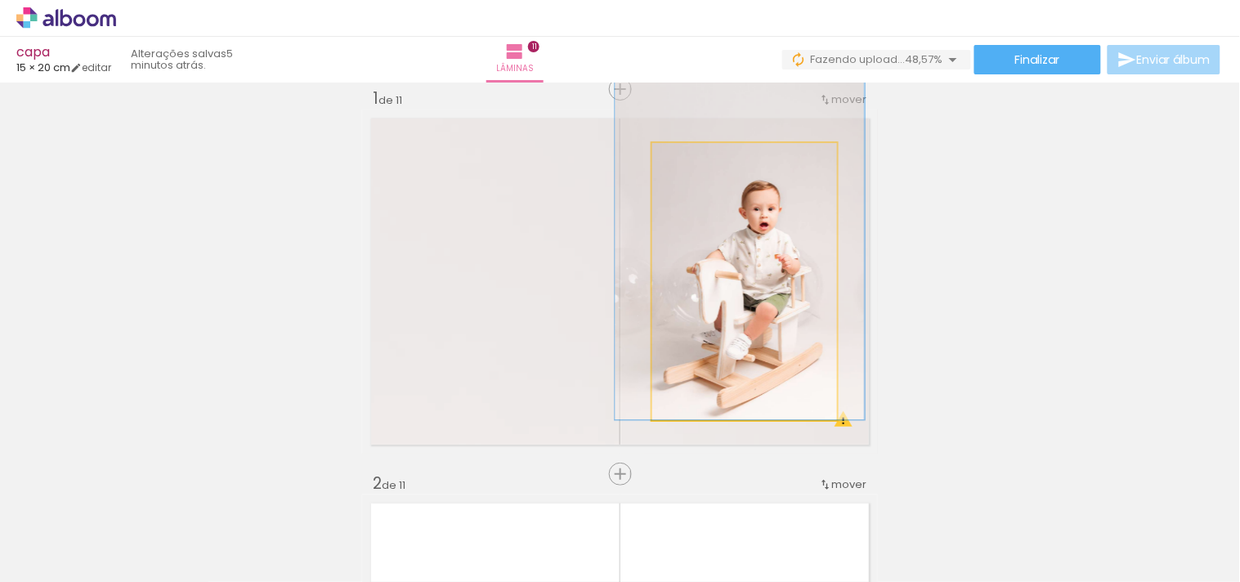
click at [697, 223] on quentale-photo at bounding box center [744, 281] width 185 height 277
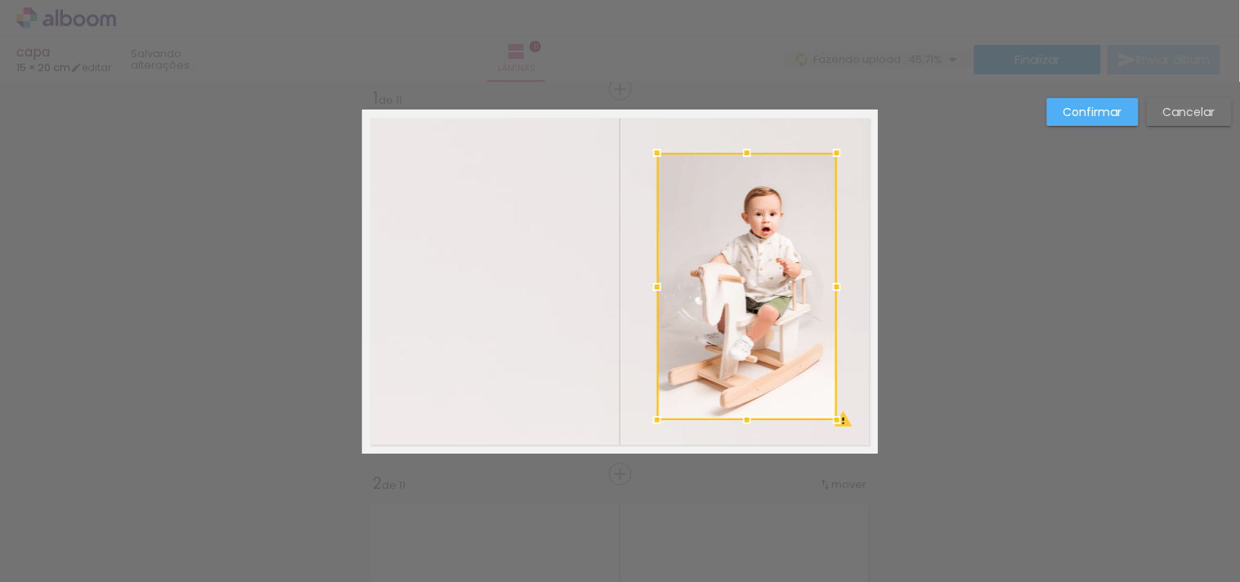
drag, startPoint x: 640, startPoint y: 135, endPoint x: 643, endPoint y: 145, distance: 10.3
click at [643, 145] on div at bounding box center [657, 153] width 33 height 33
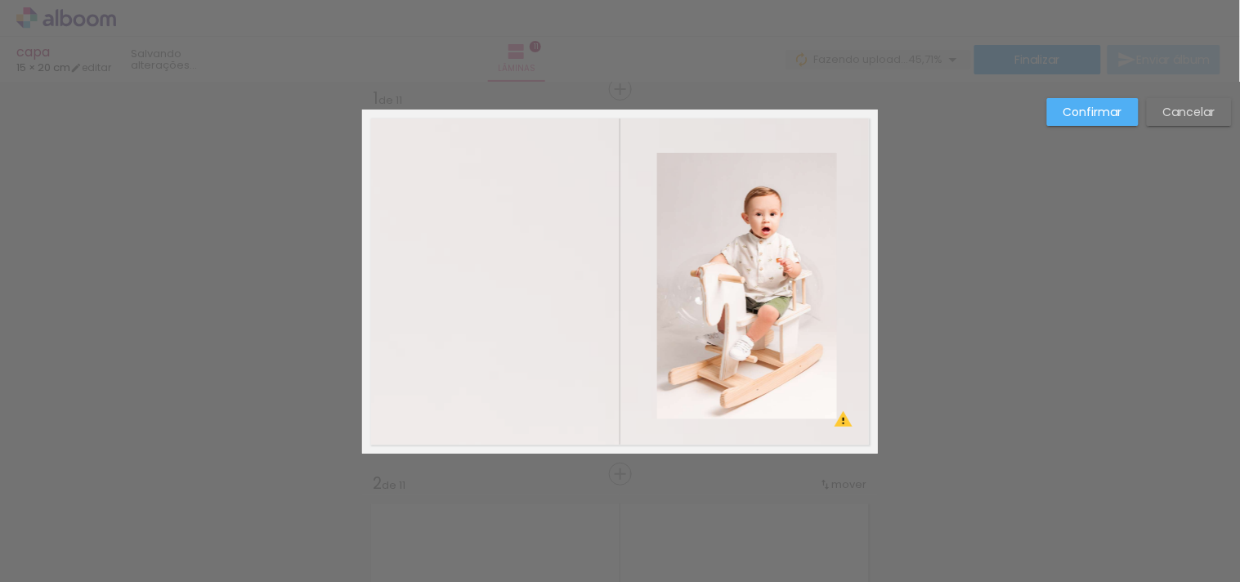
click at [0, 0] on slot "Confirmar" at bounding box center [0, 0] width 0 height 0
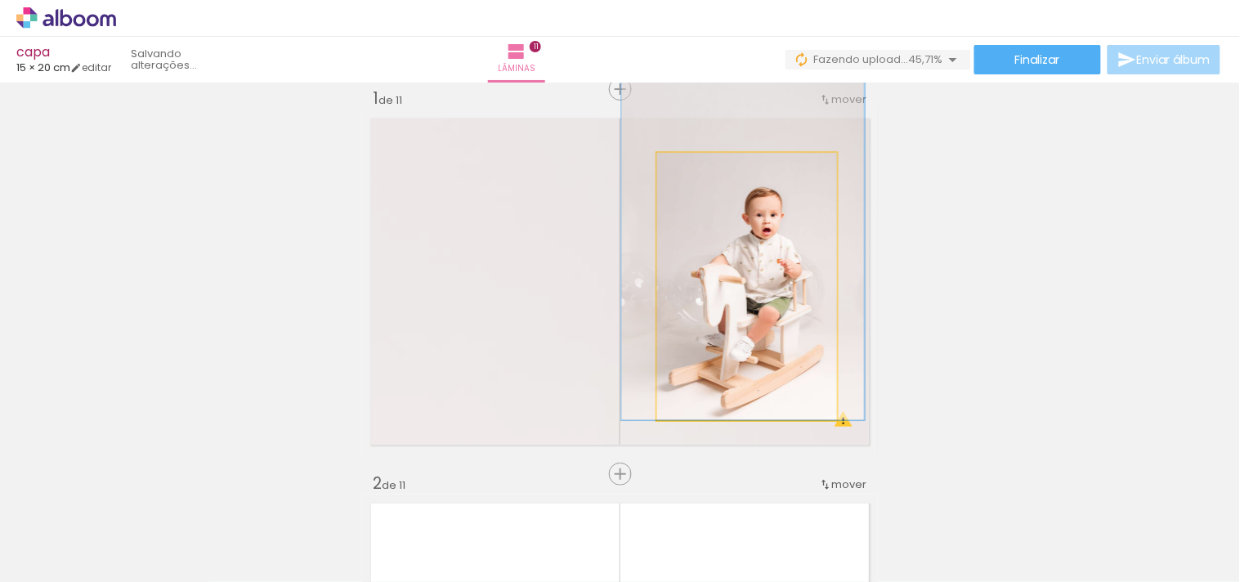
drag, startPoint x: 719, startPoint y: 322, endPoint x: 720, endPoint y: 298, distance: 24.5
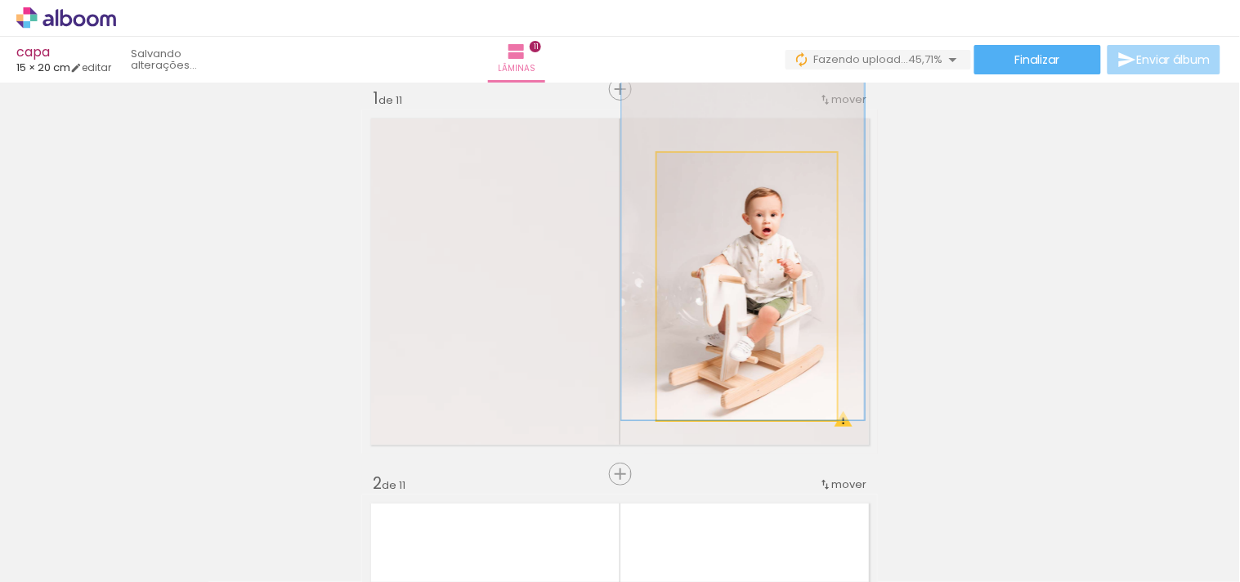
click at [812, 289] on quentale-photo at bounding box center [747, 286] width 180 height 267
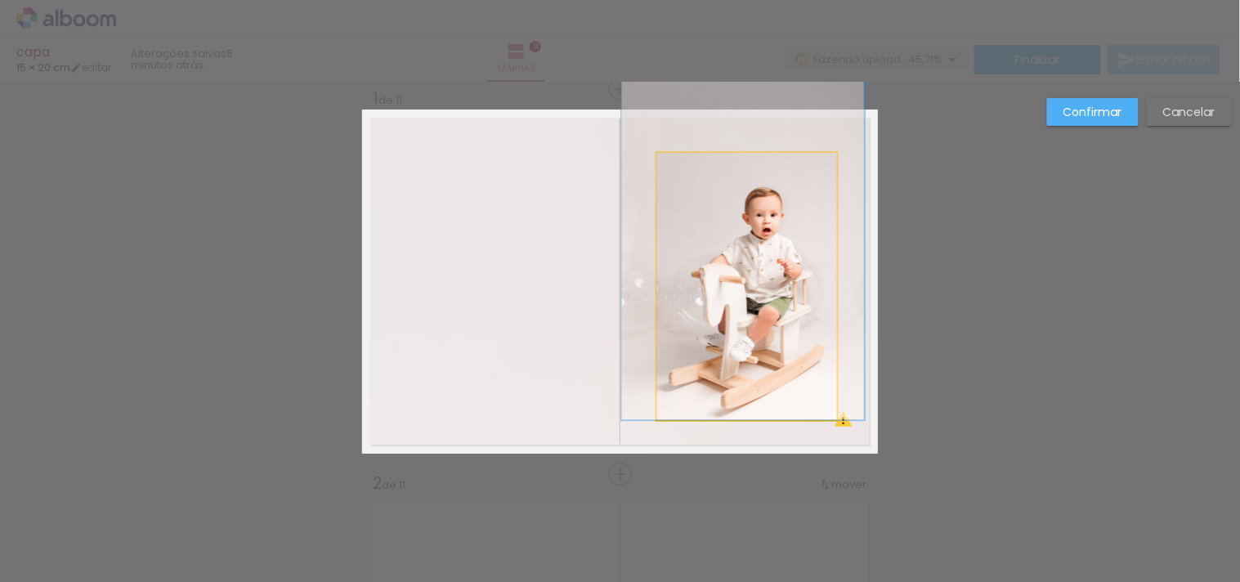
drag, startPoint x: 788, startPoint y: 294, endPoint x: 788, endPoint y: 280, distance: 13.9
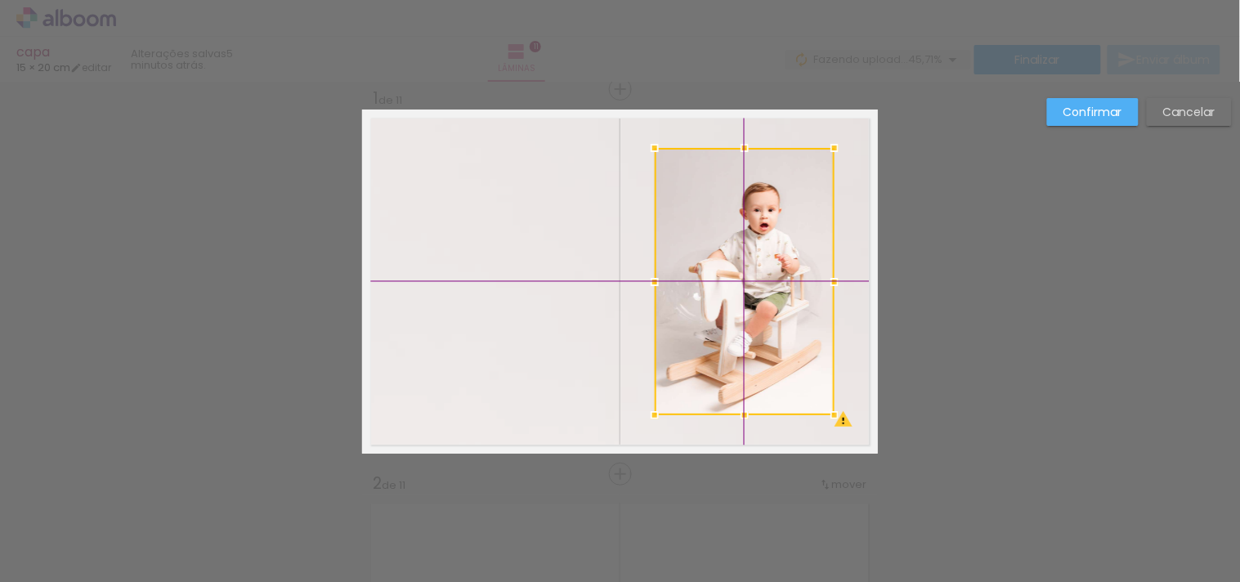
drag, startPoint x: 770, startPoint y: 295, endPoint x: 778, endPoint y: 287, distance: 11.6
click at [778, 287] on div at bounding box center [745, 281] width 180 height 267
click at [0, 0] on slot "Confirmar" at bounding box center [0, 0] width 0 height 0
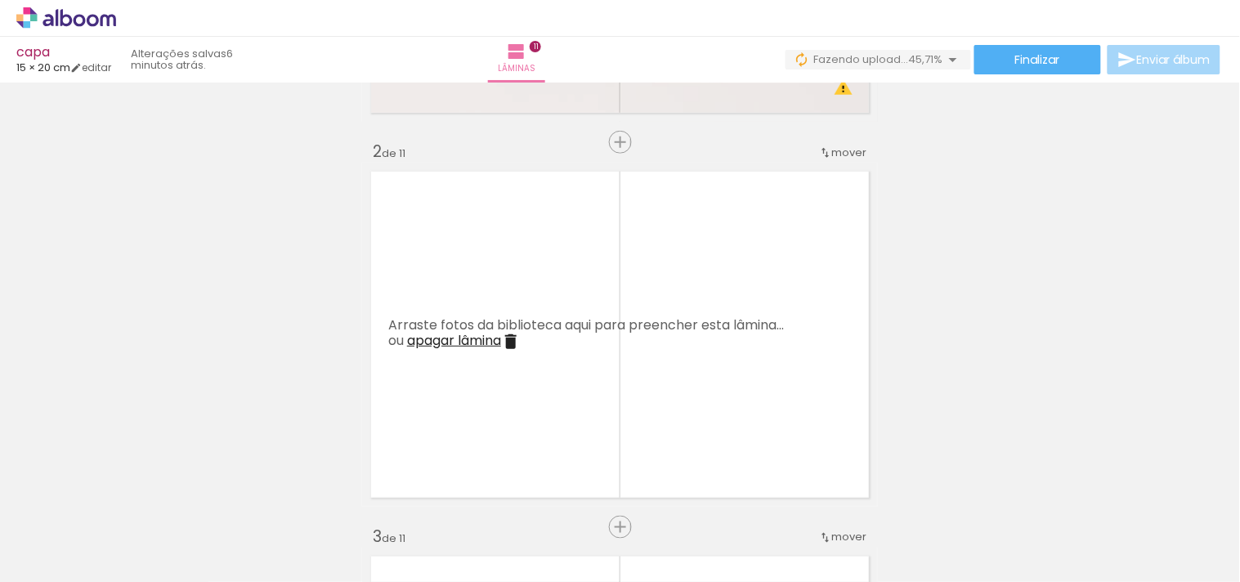
scroll to position [384, 0]
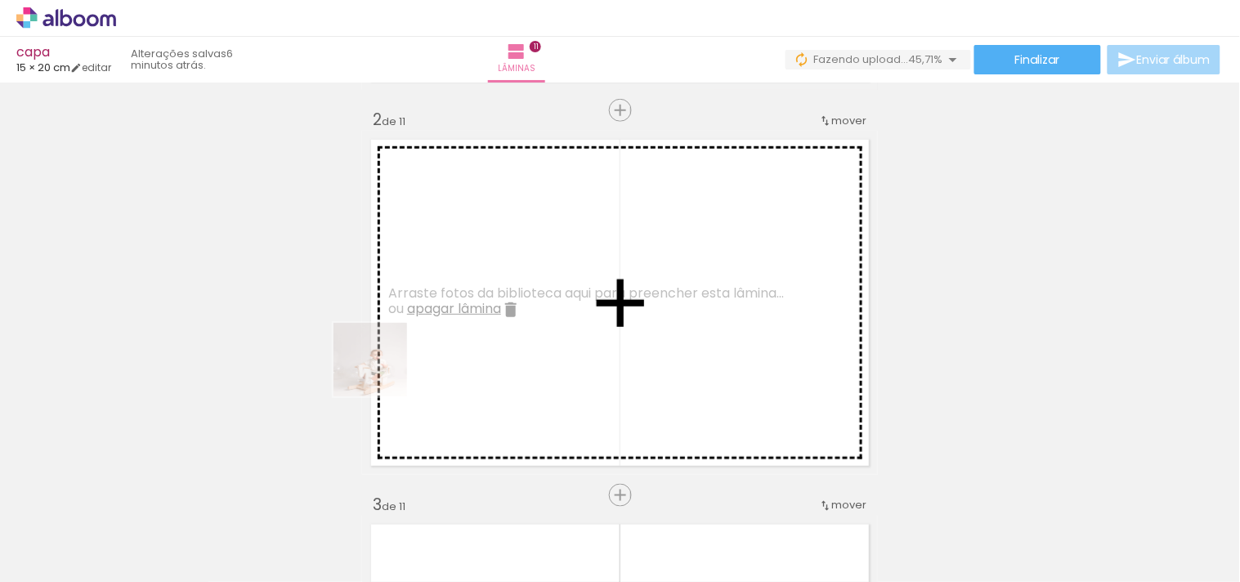
drag, startPoint x: 180, startPoint y: 558, endPoint x: 383, endPoint y: 372, distance: 275.4
click at [383, 372] on quentale-workspace at bounding box center [620, 291] width 1240 height 582
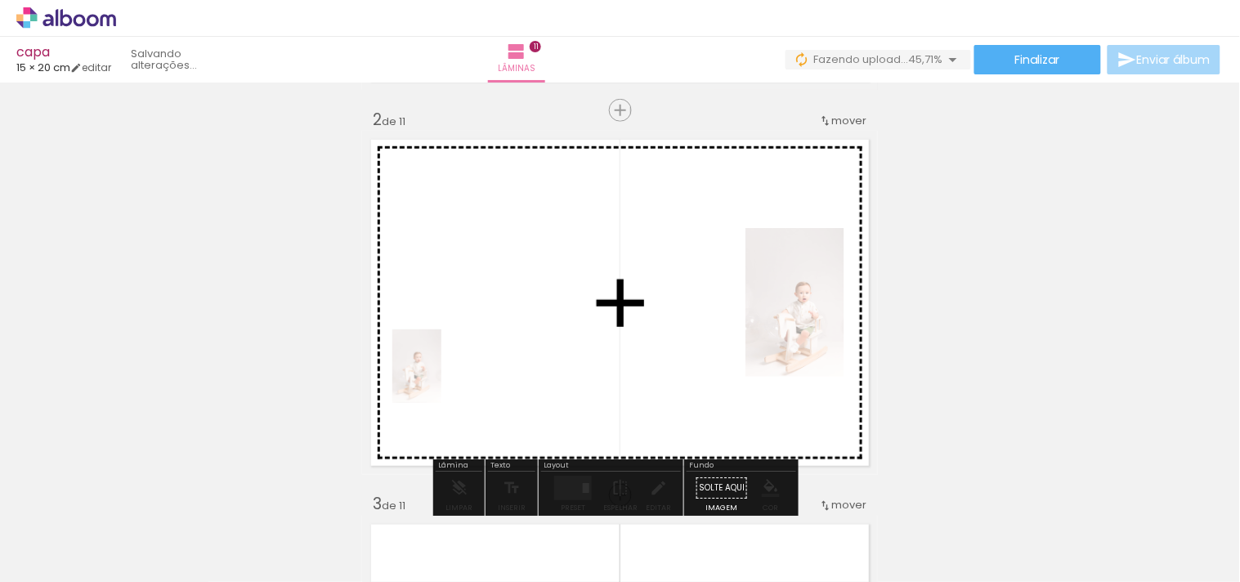
drag, startPoint x: 249, startPoint y: 550, endPoint x: 442, endPoint y: 379, distance: 257.7
click at [442, 379] on quentale-workspace at bounding box center [620, 291] width 1240 height 582
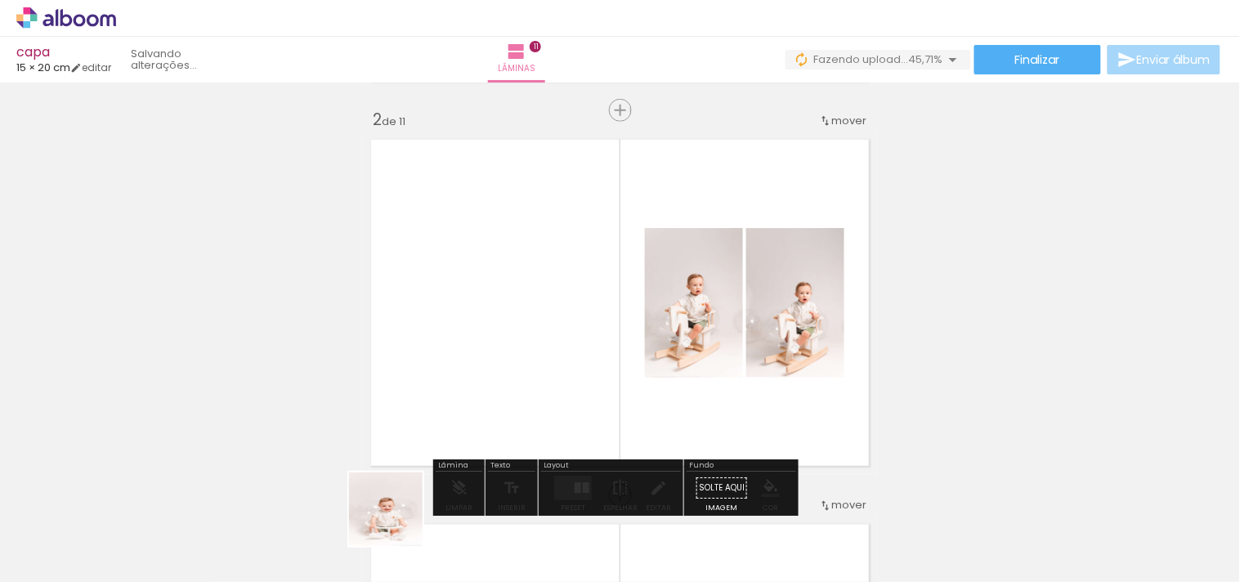
drag, startPoint x: 370, startPoint y: 556, endPoint x: 485, endPoint y: 508, distance: 125.0
click at [491, 361] on quentale-workspace at bounding box center [620, 291] width 1240 height 582
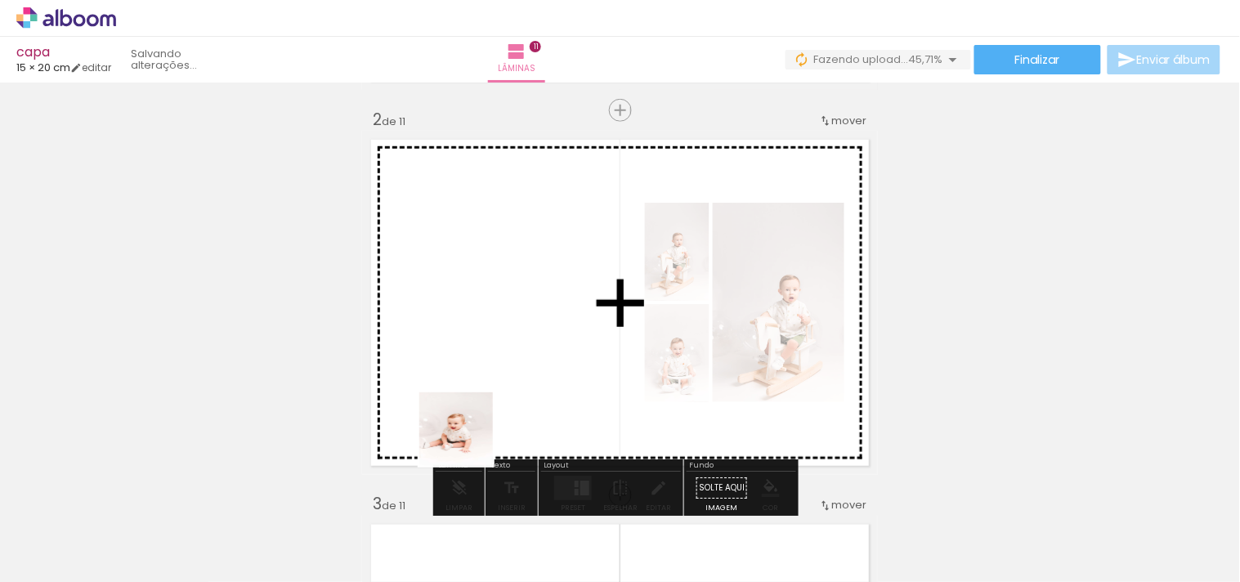
drag, startPoint x: 442, startPoint y: 544, endPoint x: 479, endPoint y: 365, distance: 182.8
click at [479, 365] on quentale-workspace at bounding box center [620, 291] width 1240 height 582
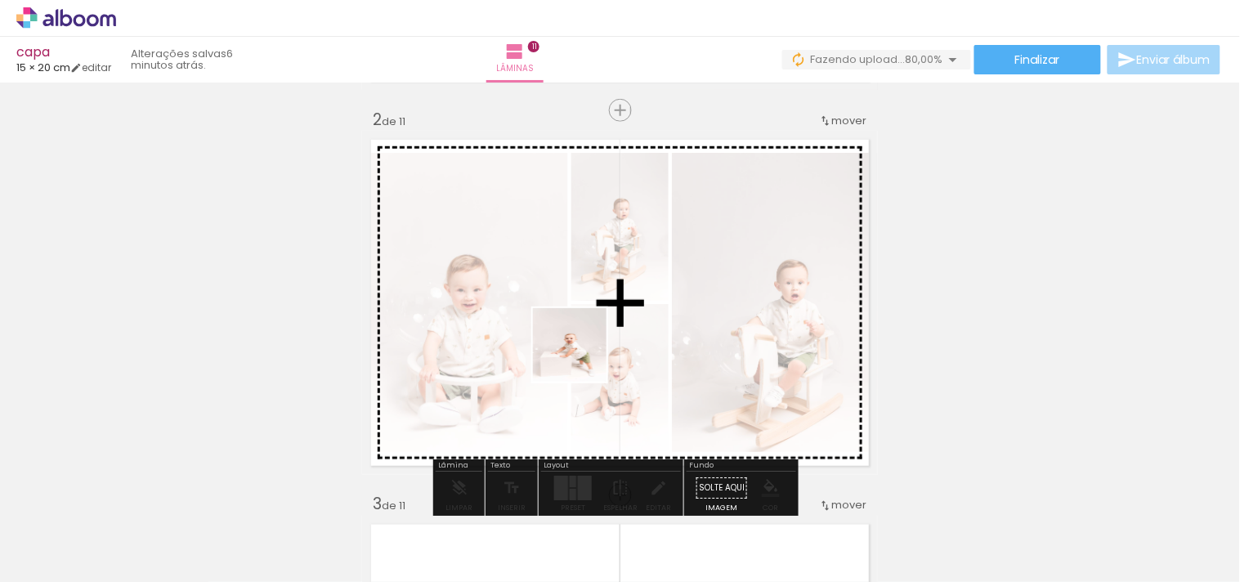
drag, startPoint x: 542, startPoint y: 540, endPoint x: 707, endPoint y: 468, distance: 180.1
click at [583, 348] on quentale-workspace at bounding box center [620, 291] width 1240 height 582
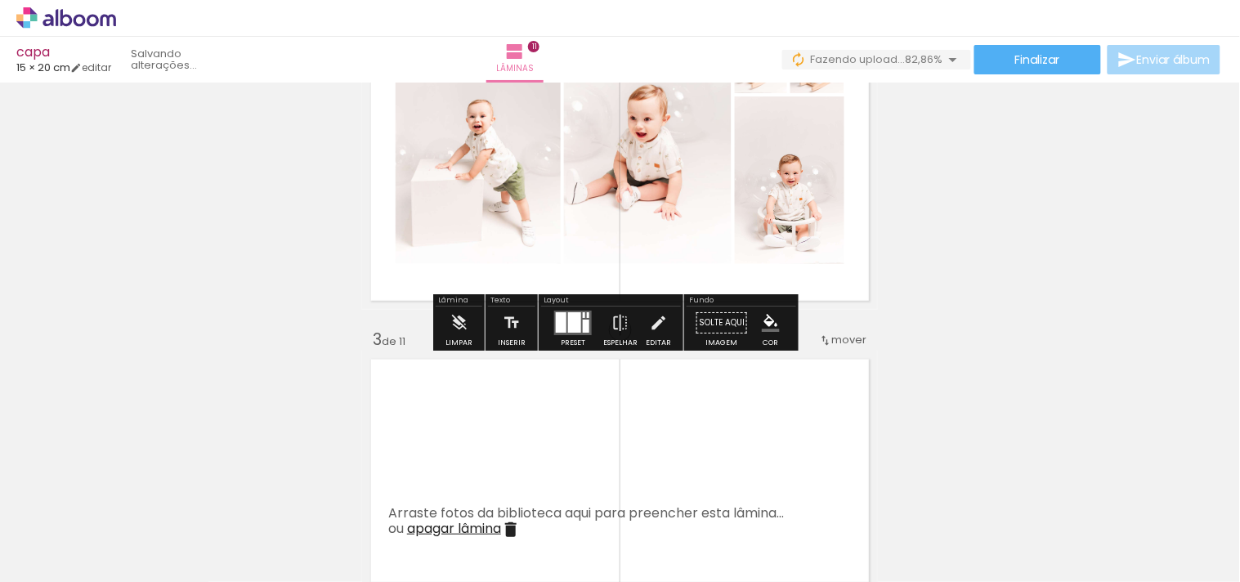
scroll to position [566, 0]
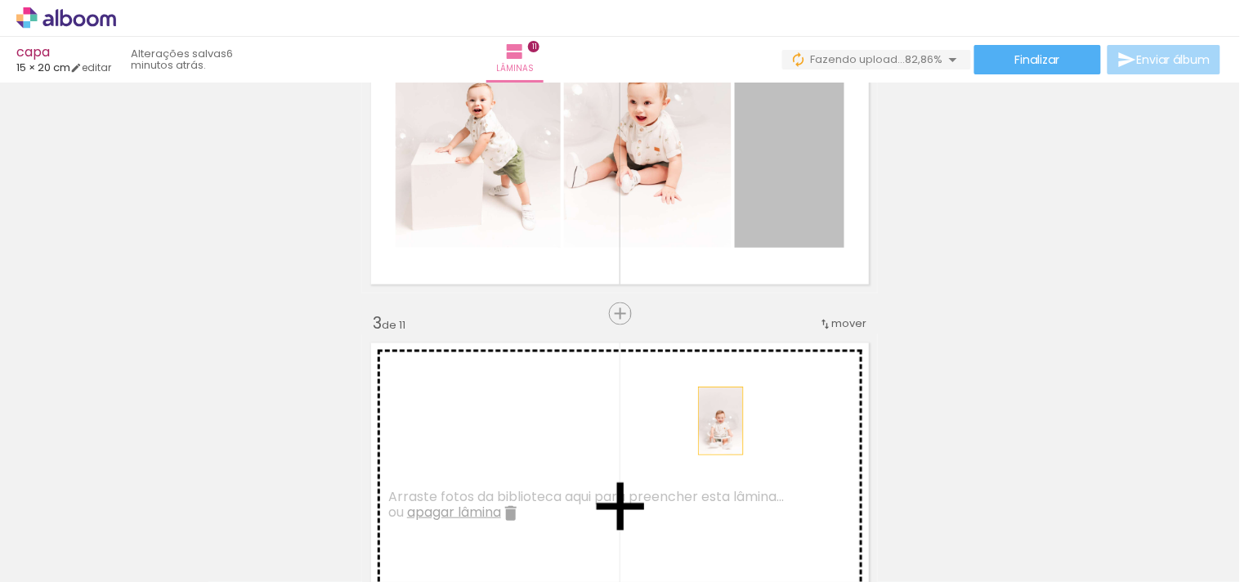
drag, startPoint x: 805, startPoint y: 199, endPoint x: 715, endPoint y: 421, distance: 239.1
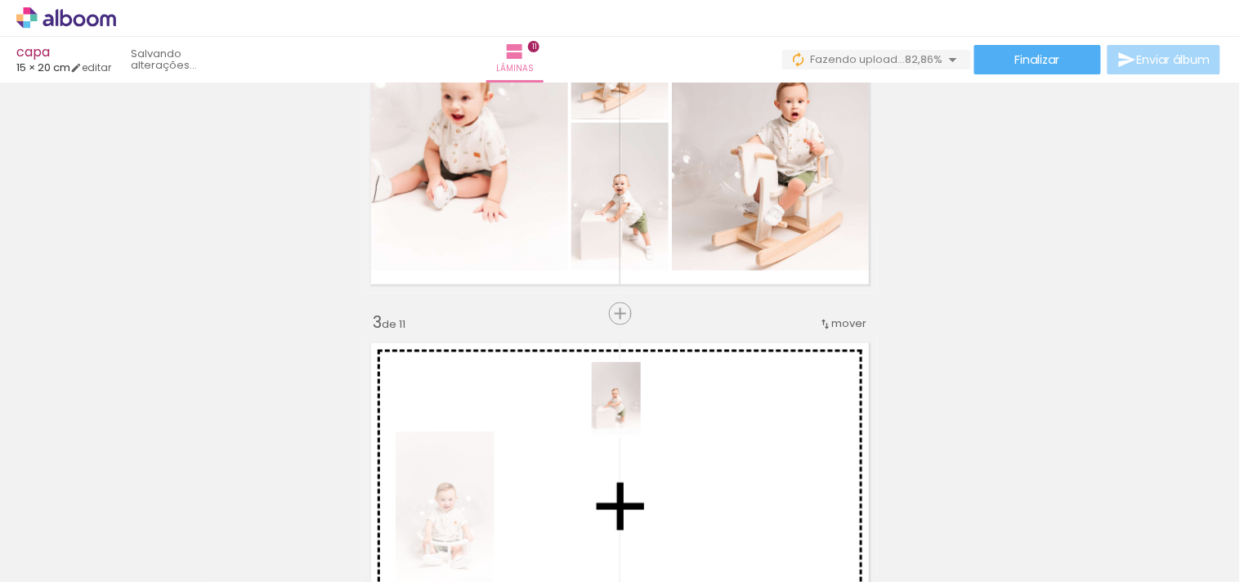
drag, startPoint x: 624, startPoint y: 554, endPoint x: 641, endPoint y: 411, distance: 143.3
click at [641, 411] on quentale-workspace at bounding box center [620, 291] width 1240 height 582
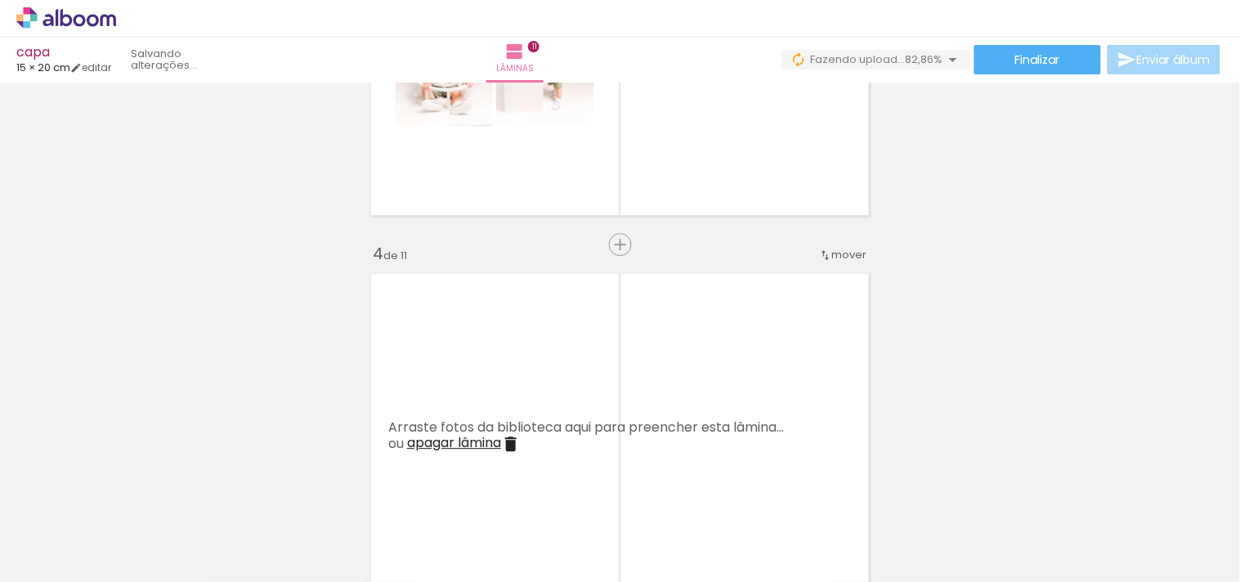
scroll to position [1020, 0]
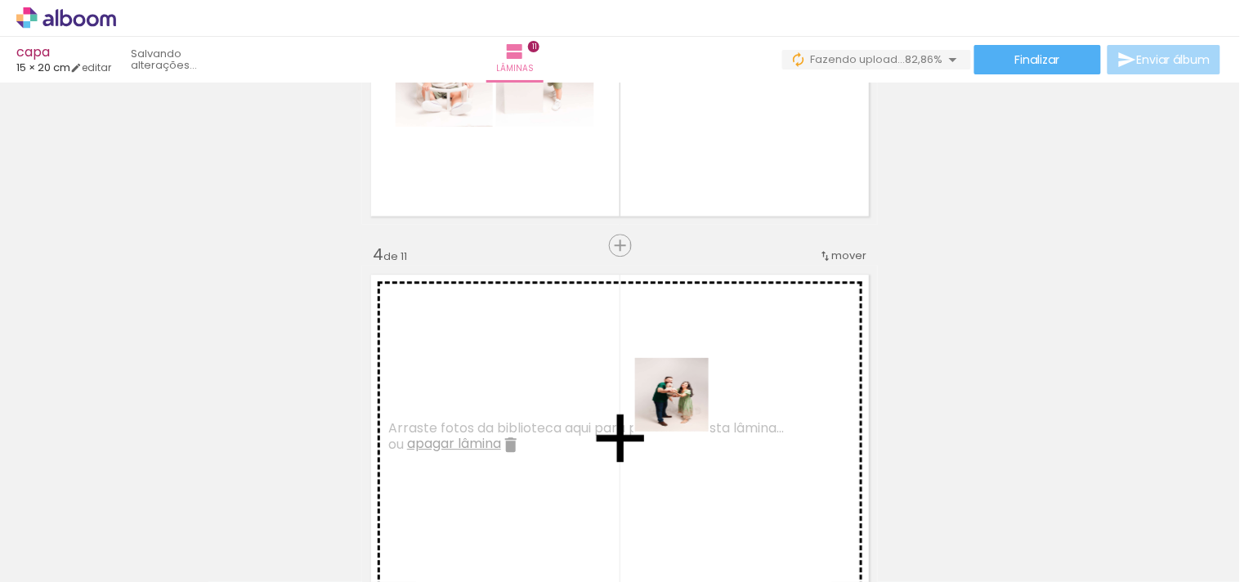
drag, startPoint x: 746, startPoint y: 541, endPoint x: 679, endPoint y: 397, distance: 158.8
click at [679, 397] on quentale-workspace at bounding box center [620, 291] width 1240 height 582
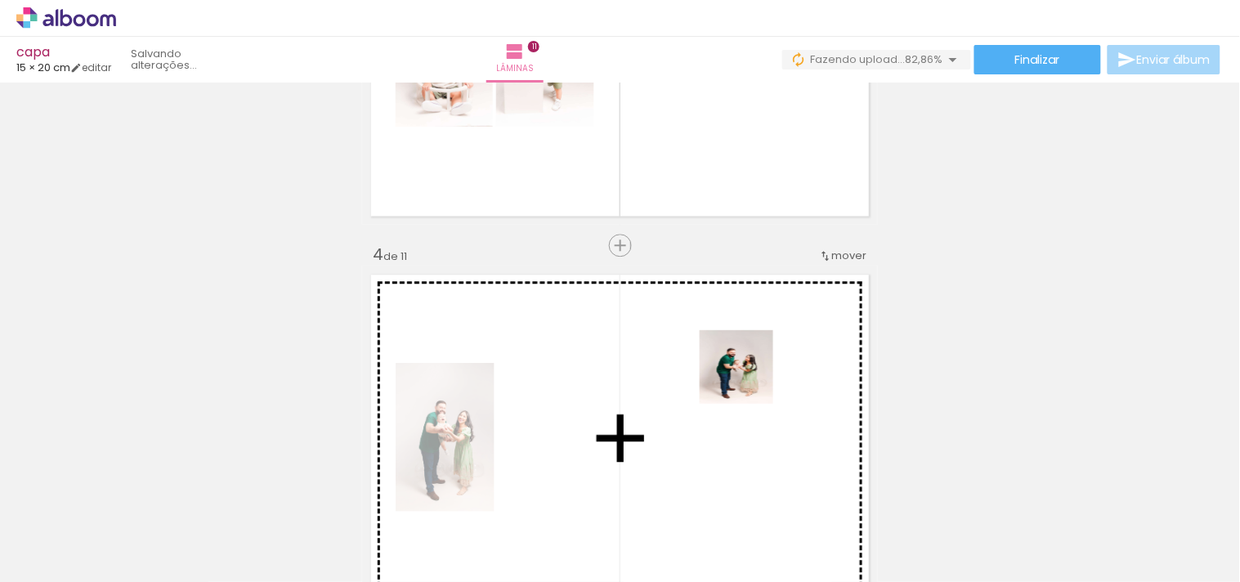
drag, startPoint x: 827, startPoint y: 543, endPoint x: 867, endPoint y: 459, distance: 92.5
click at [748, 378] on quentale-workspace at bounding box center [620, 291] width 1240 height 582
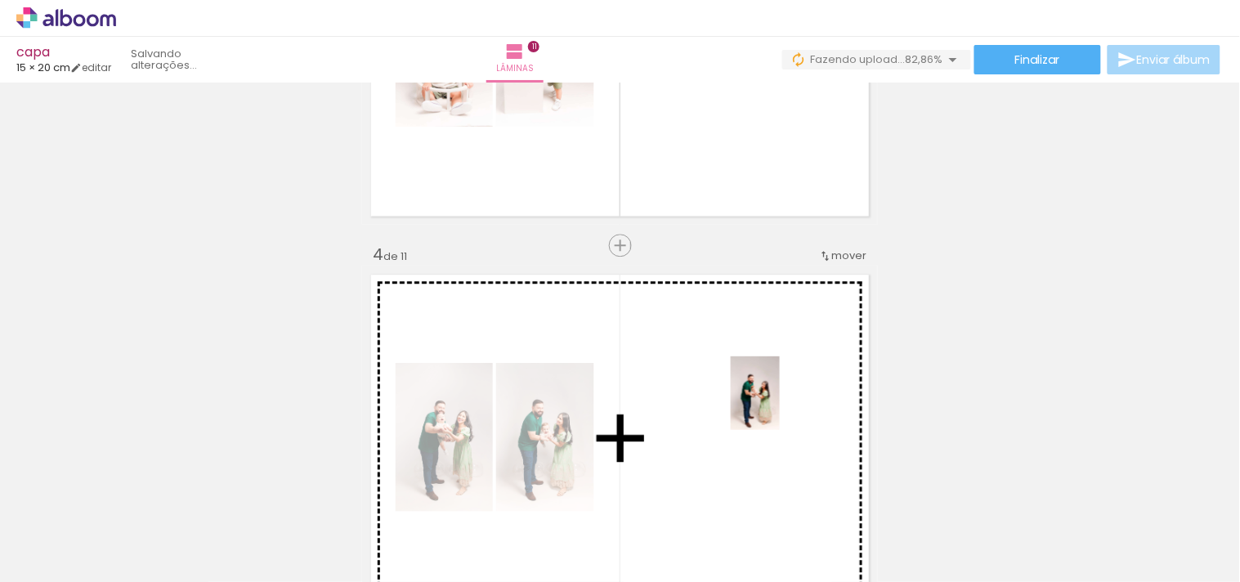
drag, startPoint x: 900, startPoint y: 543, endPoint x: 895, endPoint y: 437, distance: 106.4
click at [779, 406] on quentale-workspace at bounding box center [620, 291] width 1240 height 582
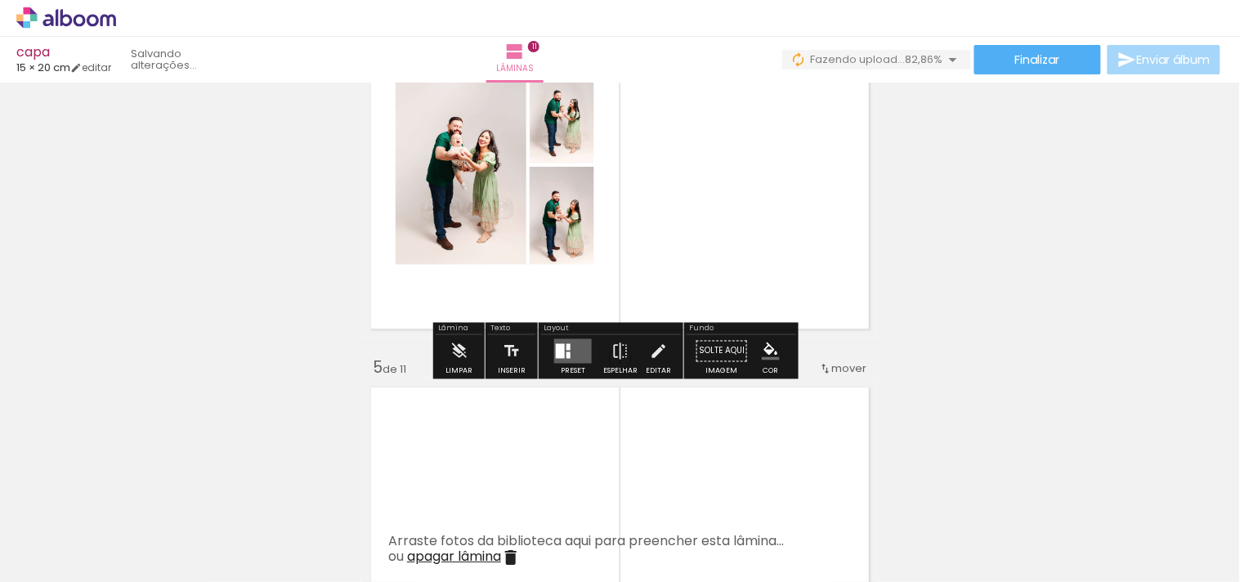
scroll to position [1293, 0]
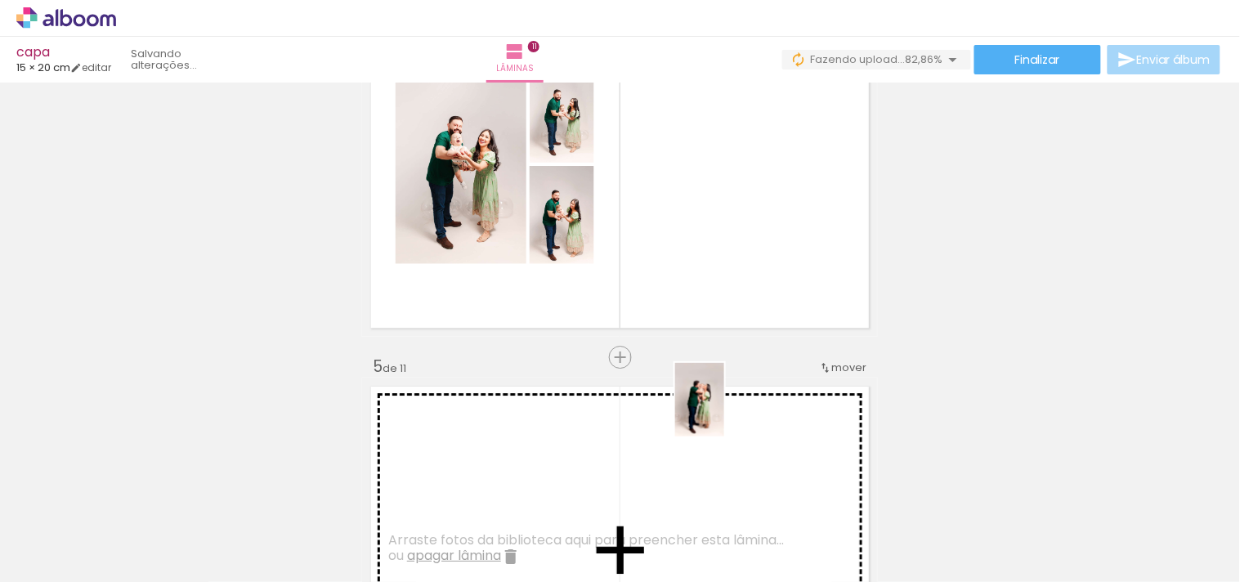
drag, startPoint x: 993, startPoint y: 542, endPoint x: 724, endPoint y: 412, distance: 298.0
click at [724, 412] on quentale-workspace at bounding box center [620, 291] width 1240 height 582
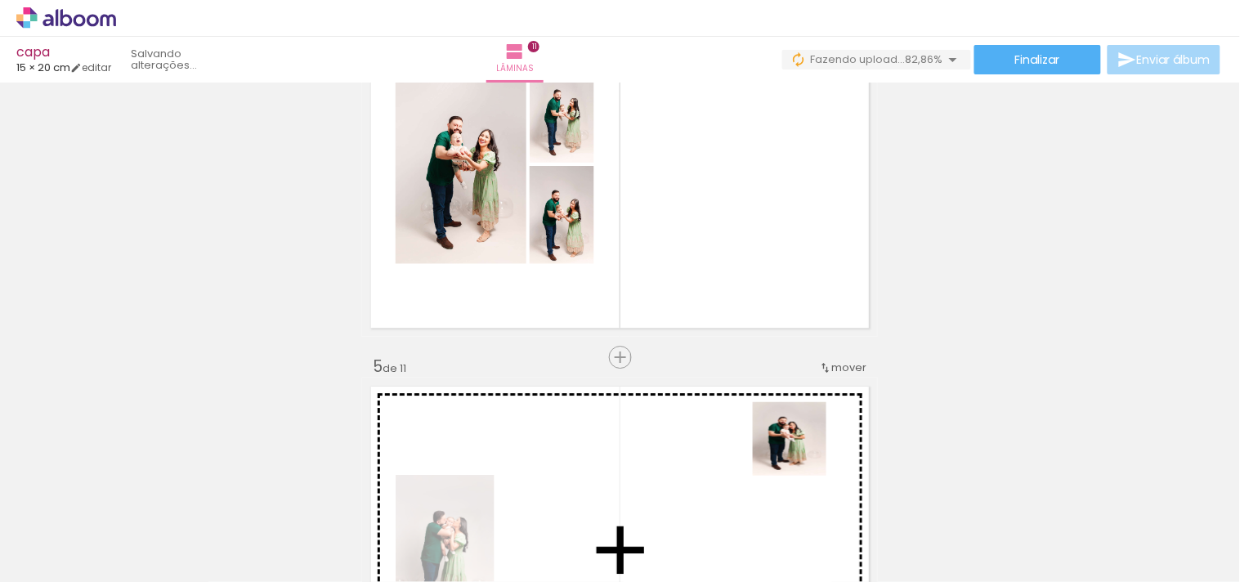
drag, startPoint x: 1083, startPoint y: 558, endPoint x: 766, endPoint y: 455, distance: 333.0
click at [766, 455] on quentale-workspace at bounding box center [620, 291] width 1240 height 582
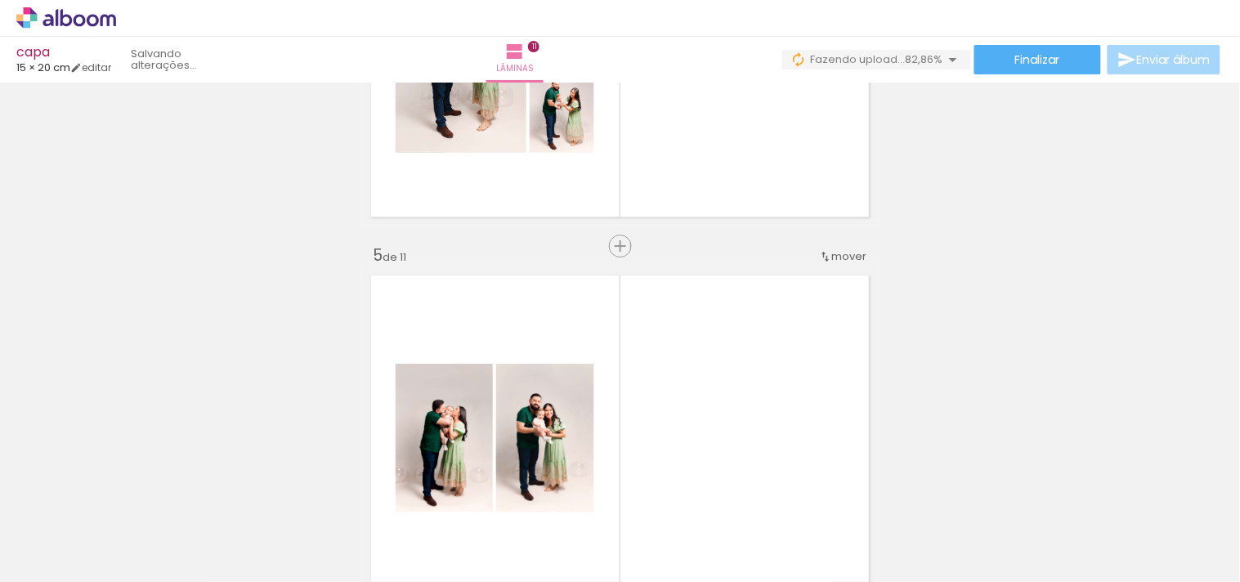
scroll to position [1383, 0]
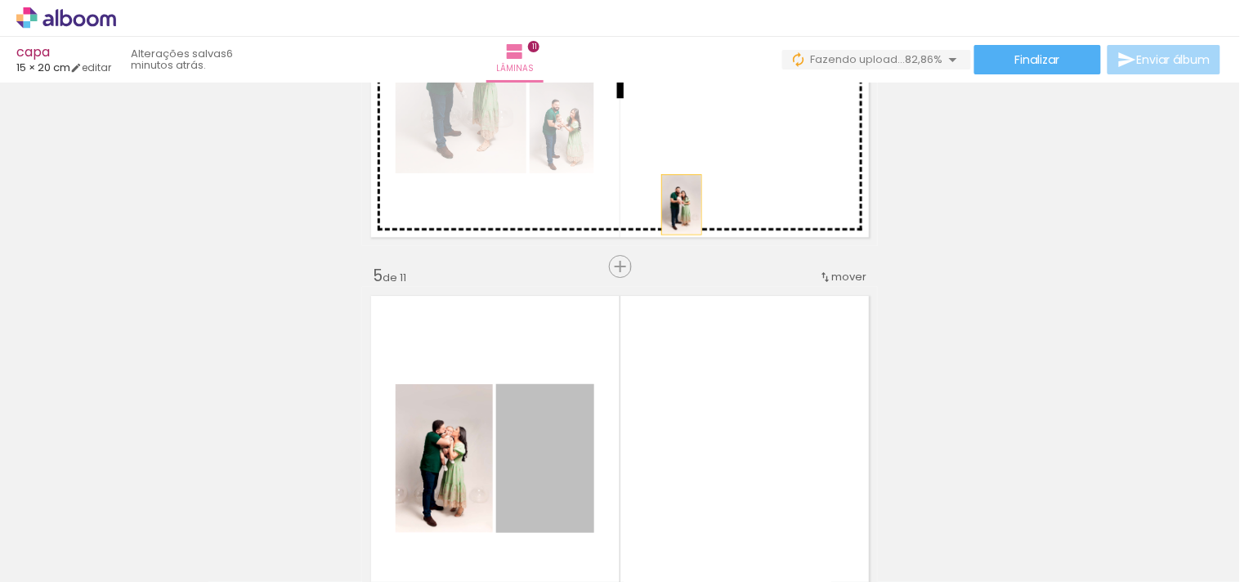
drag, startPoint x: 594, startPoint y: 418, endPoint x: 444, endPoint y: 451, distance: 153.3
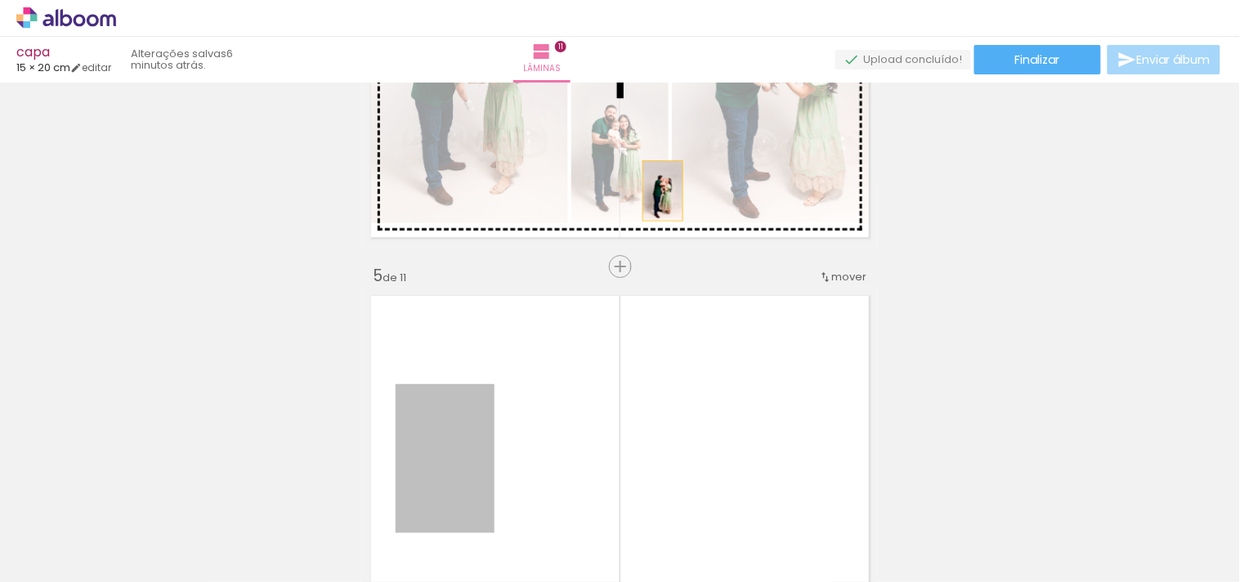
drag, startPoint x: 444, startPoint y: 451, endPoint x: 658, endPoint y: 159, distance: 362.7
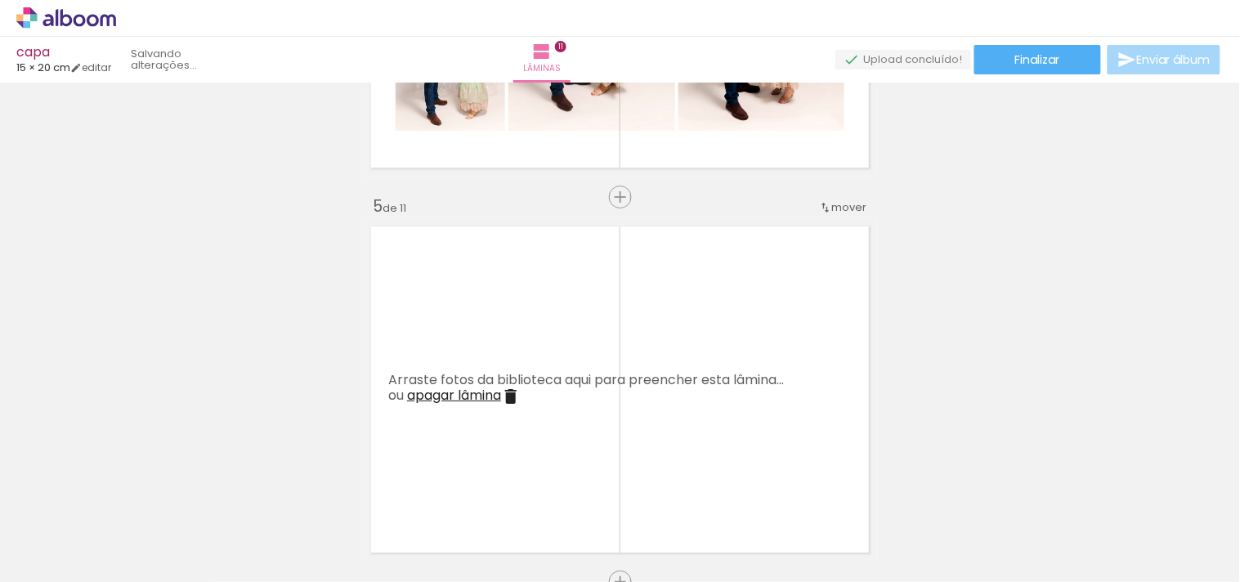
scroll to position [0, 955]
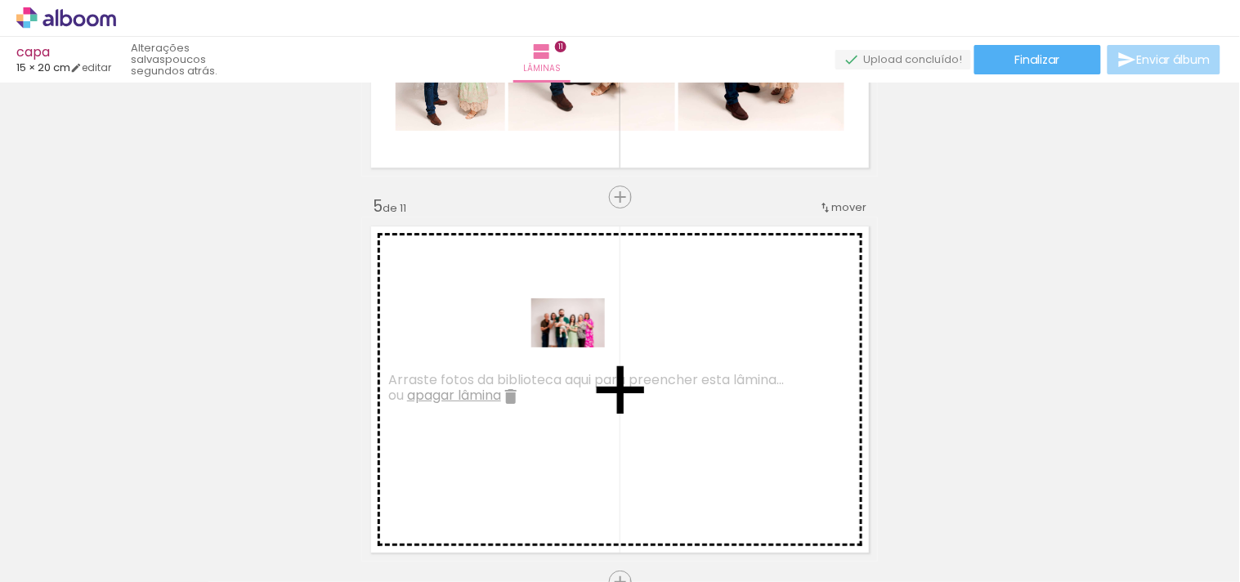
drag, startPoint x: 240, startPoint y: 545, endPoint x: 581, endPoint y: 347, distance: 393.1
click at [581, 347] on quentale-workspace at bounding box center [620, 291] width 1240 height 582
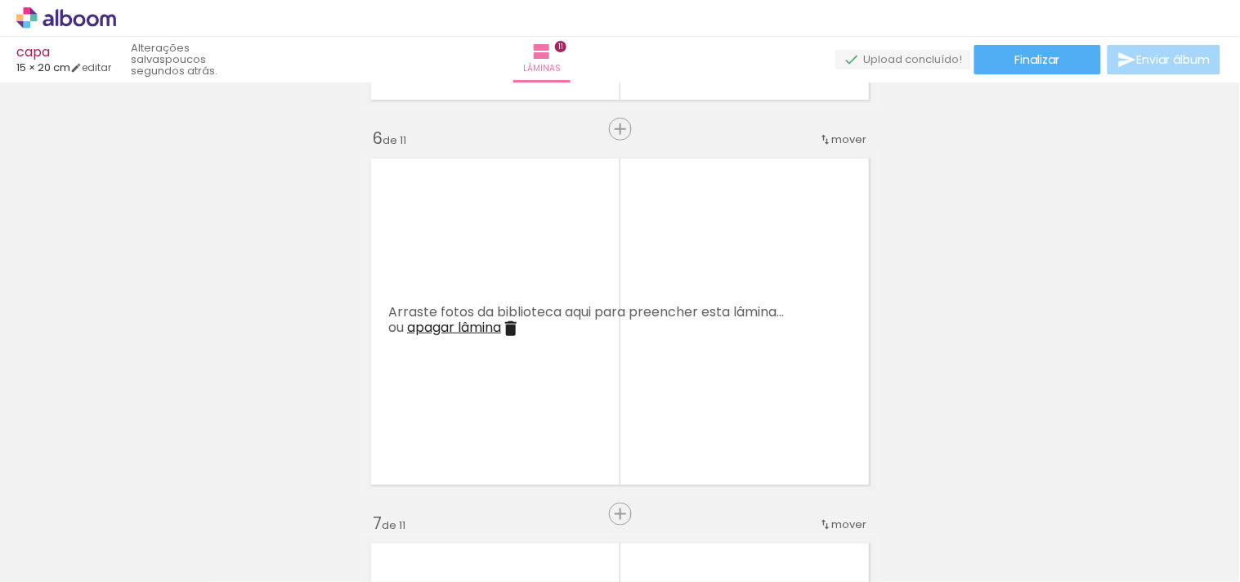
scroll to position [1907, 0]
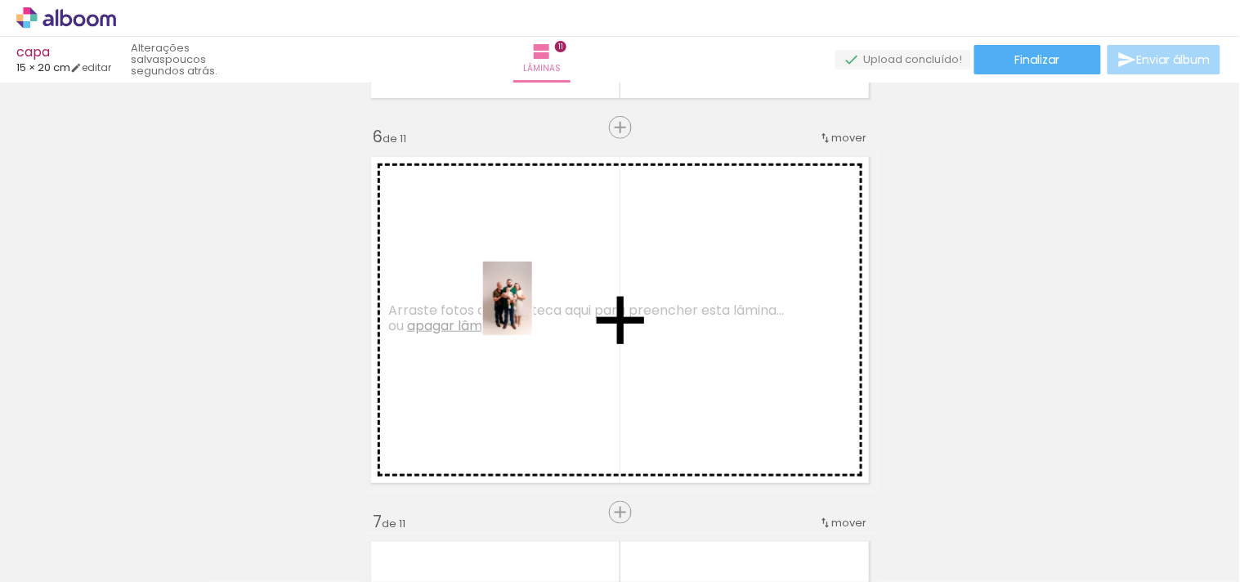
drag, startPoint x: 317, startPoint y: 549, endPoint x: 532, endPoint y: 311, distance: 320.7
click at [532, 311] on quentale-workspace at bounding box center [620, 291] width 1240 height 582
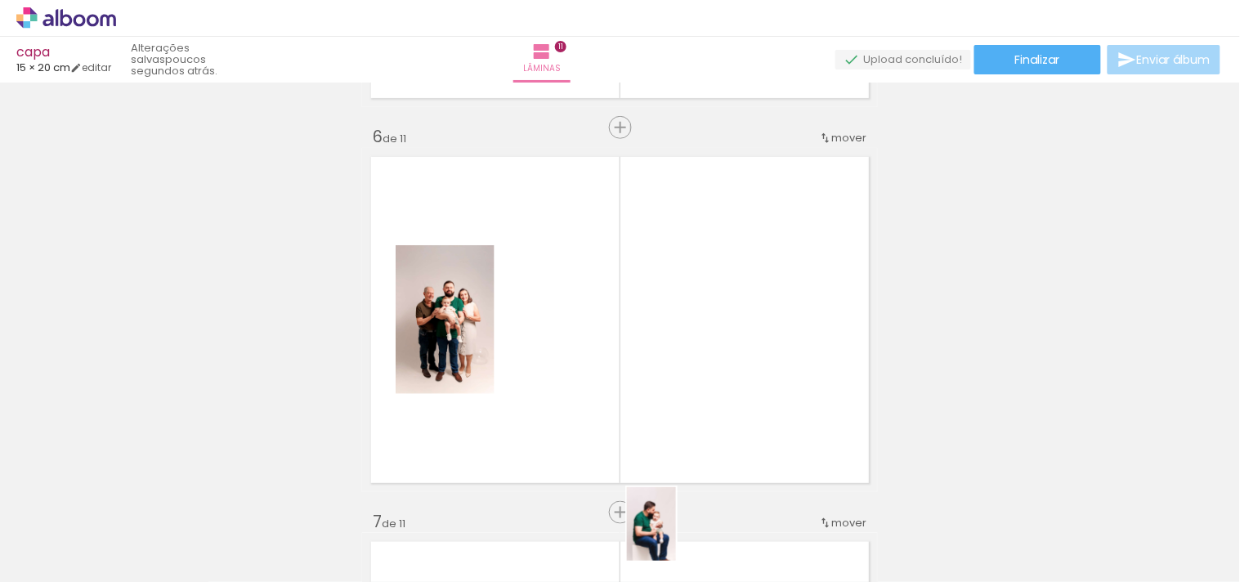
click at [674, 543] on div at bounding box center [674, 526] width 54 height 81
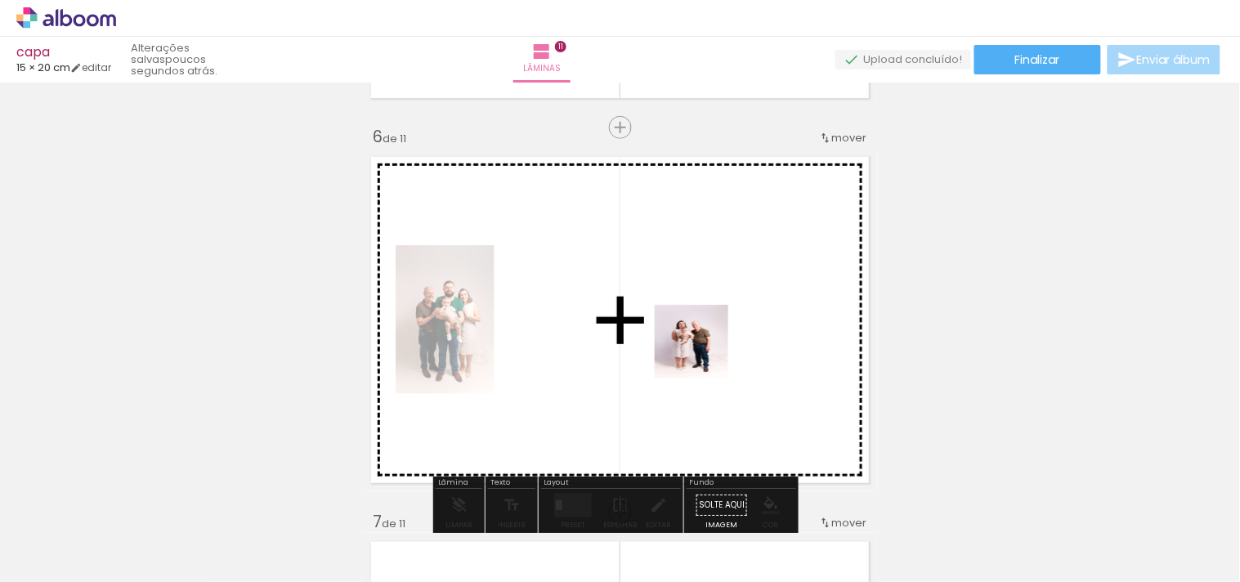
drag, startPoint x: 729, startPoint y: 426, endPoint x: 704, endPoint y: 354, distance: 76.3
click at [704, 354] on quentale-workspace at bounding box center [620, 291] width 1240 height 582
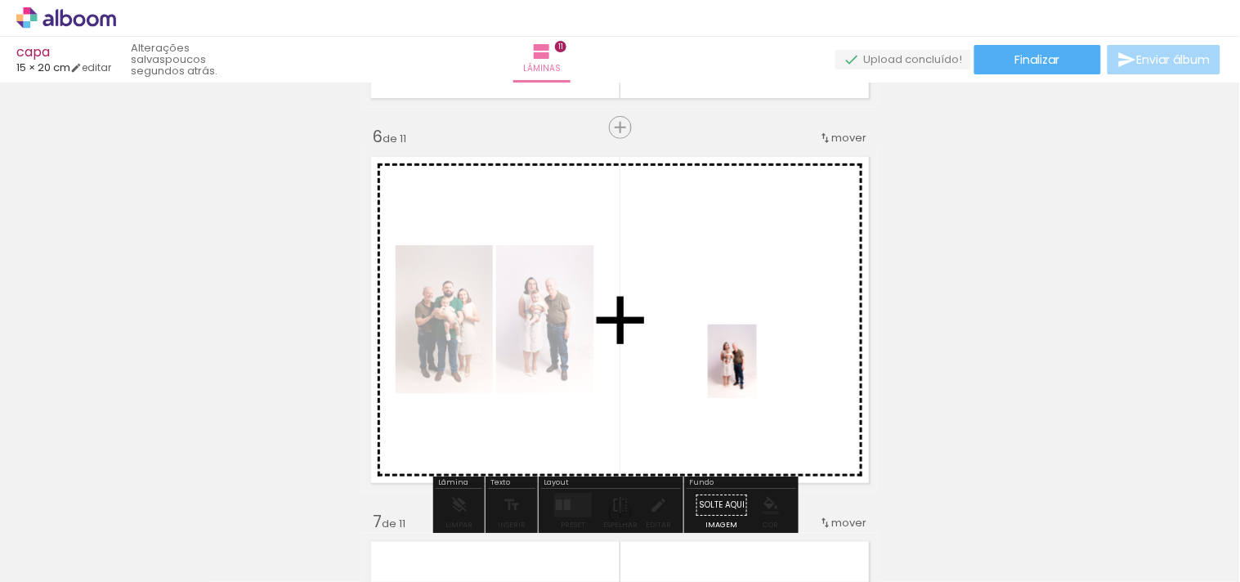
drag, startPoint x: 849, startPoint y: 528, endPoint x: 757, endPoint y: 374, distance: 179.6
click at [757, 374] on quentale-workspace at bounding box center [620, 291] width 1240 height 582
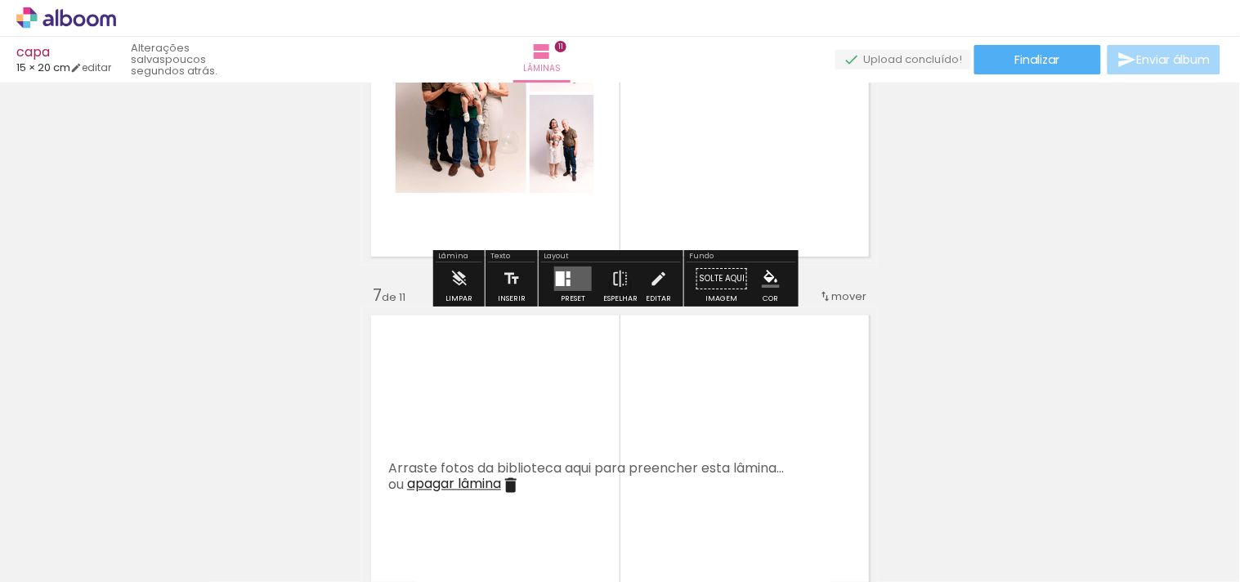
scroll to position [2180, 0]
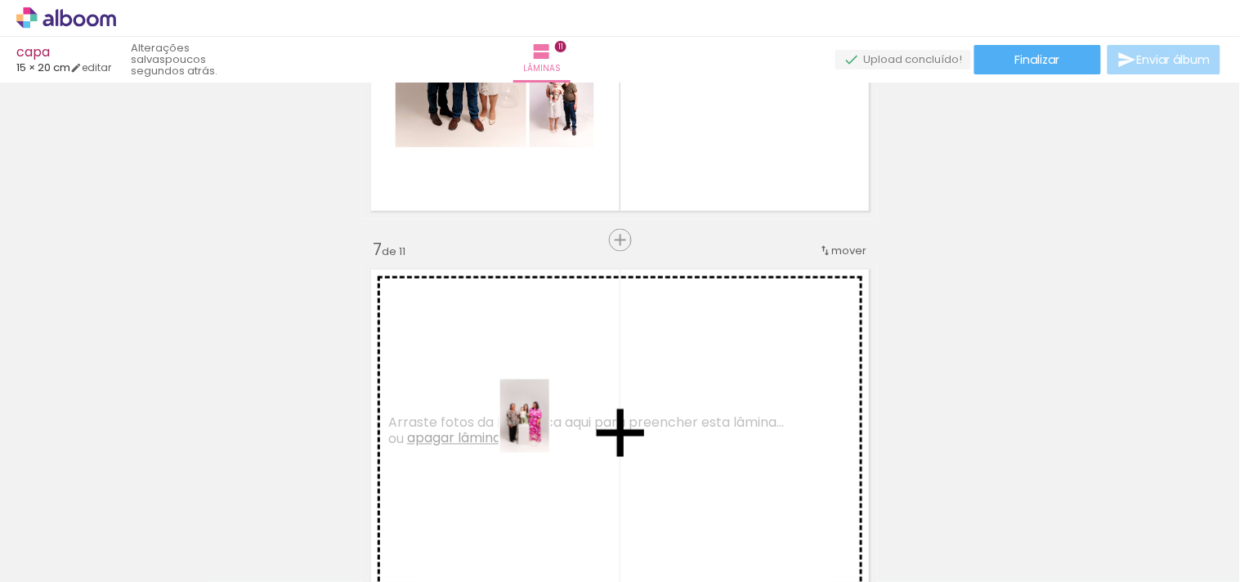
drag, startPoint x: 401, startPoint y: 549, endPoint x: 549, endPoint y: 428, distance: 191.2
click at [549, 428] on quentale-workspace at bounding box center [620, 291] width 1240 height 582
